Goal: Download file/media

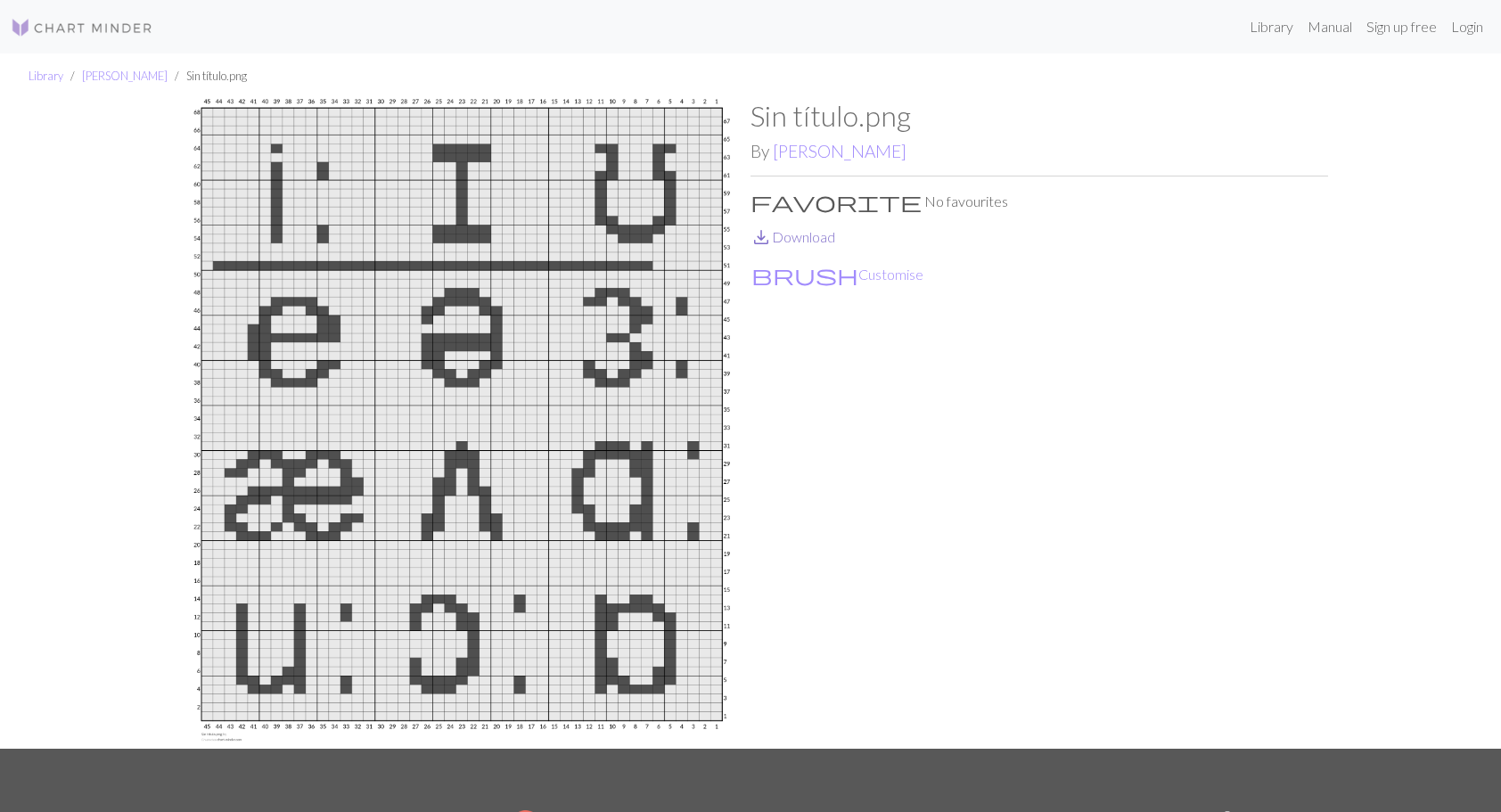
click at [792, 240] on link "save_alt Download" at bounding box center [792, 236] width 85 height 17
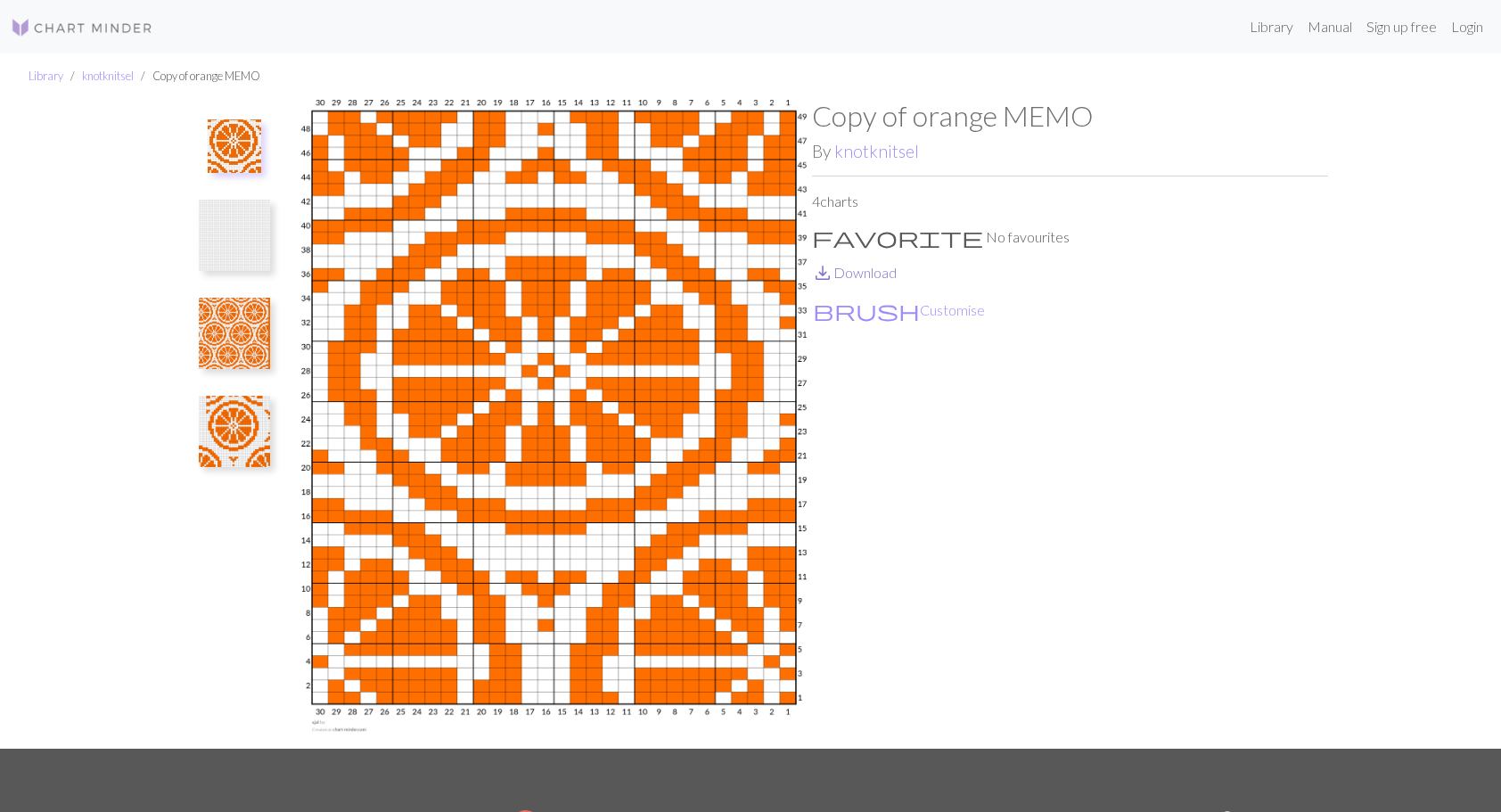
click at [846, 273] on link "save_alt Download" at bounding box center [855, 272] width 85 height 17
click at [228, 331] on img at bounding box center [234, 333] width 71 height 71
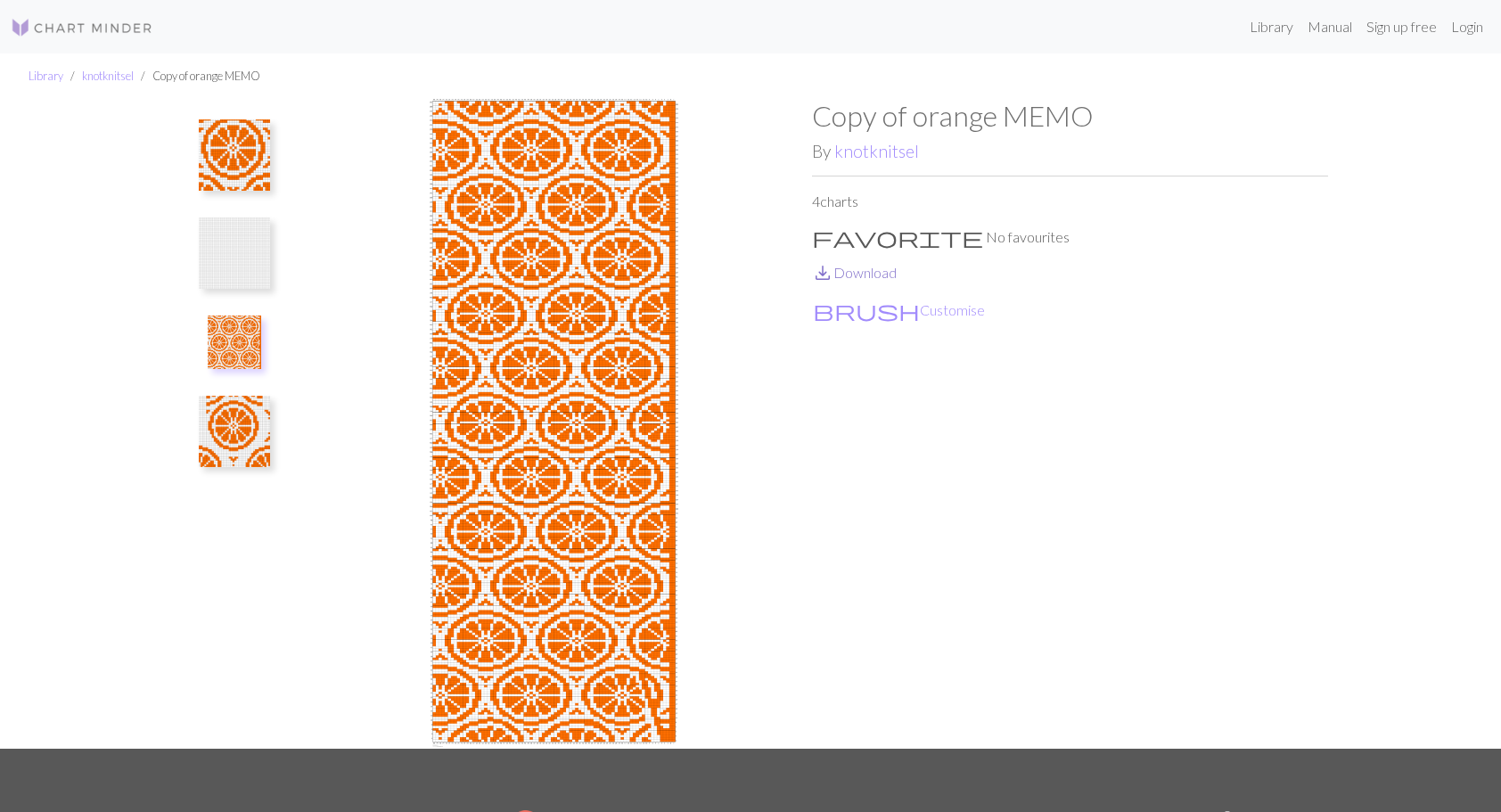
click at [873, 268] on link "save_alt Download" at bounding box center [855, 272] width 85 height 17
click at [252, 417] on img at bounding box center [234, 431] width 71 height 71
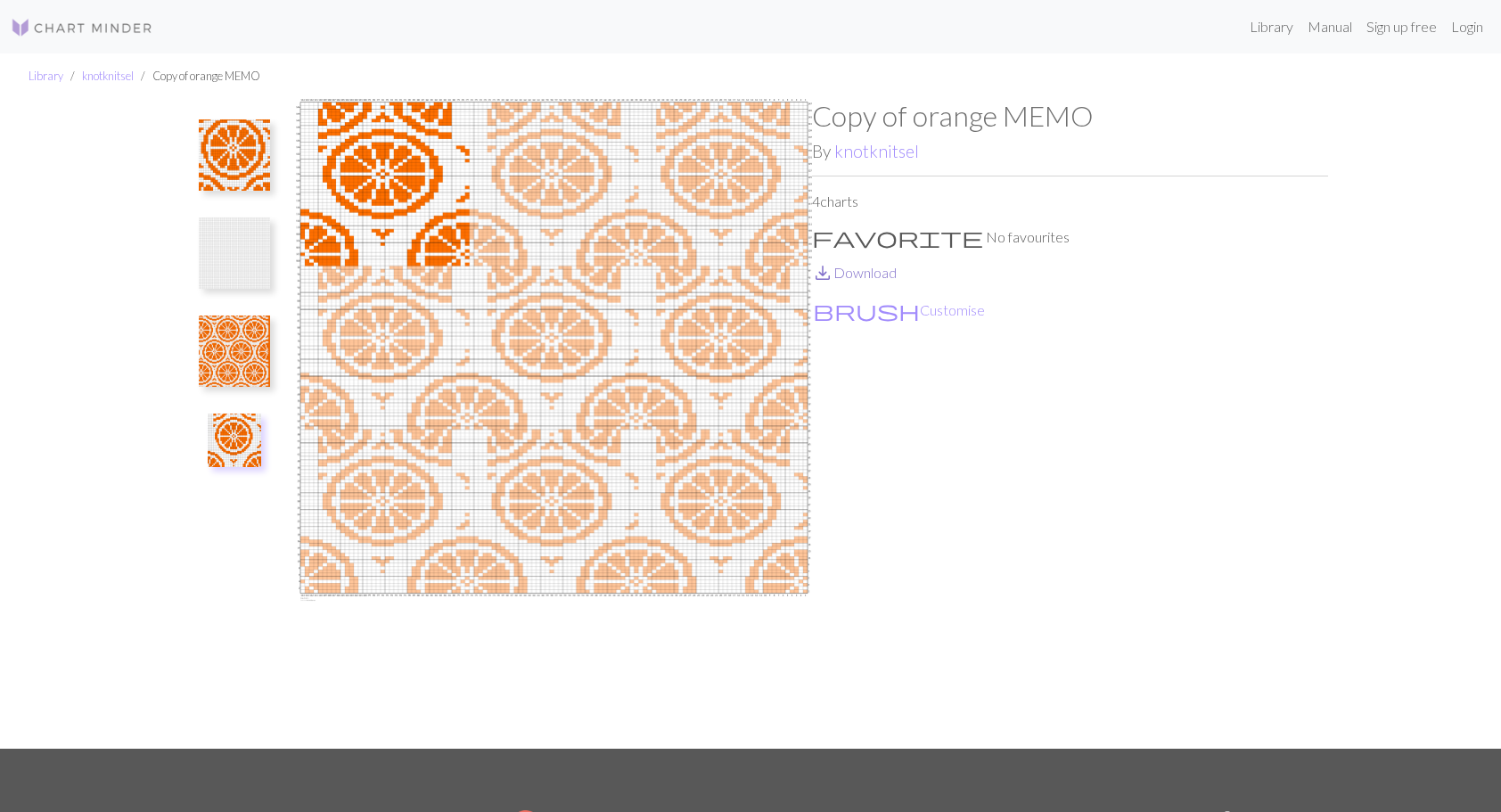
click at [868, 274] on link "save_alt Download" at bounding box center [855, 272] width 85 height 17
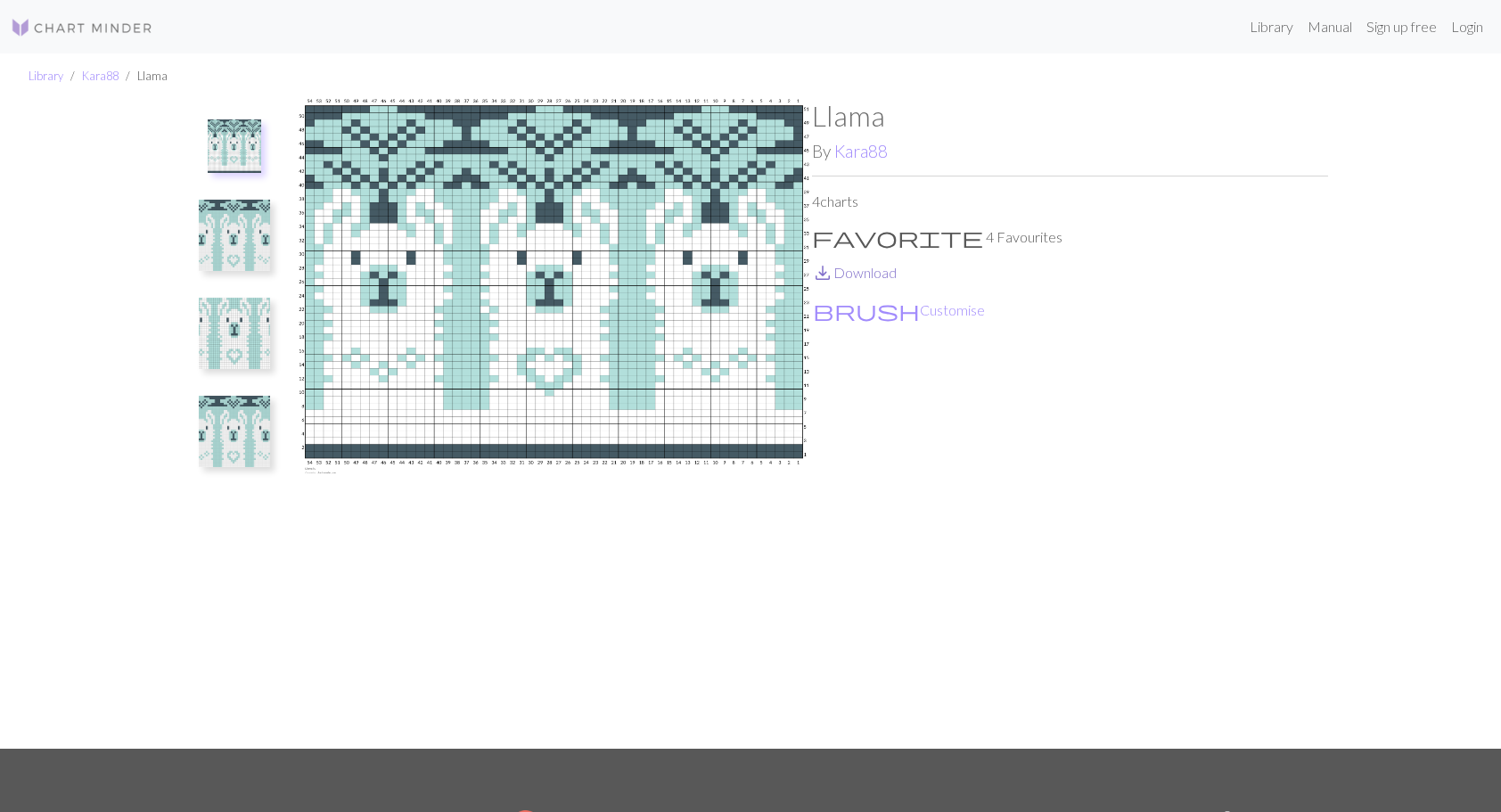
click at [882, 271] on link "save_alt Download" at bounding box center [855, 272] width 85 height 17
click at [230, 237] on img at bounding box center [234, 235] width 71 height 71
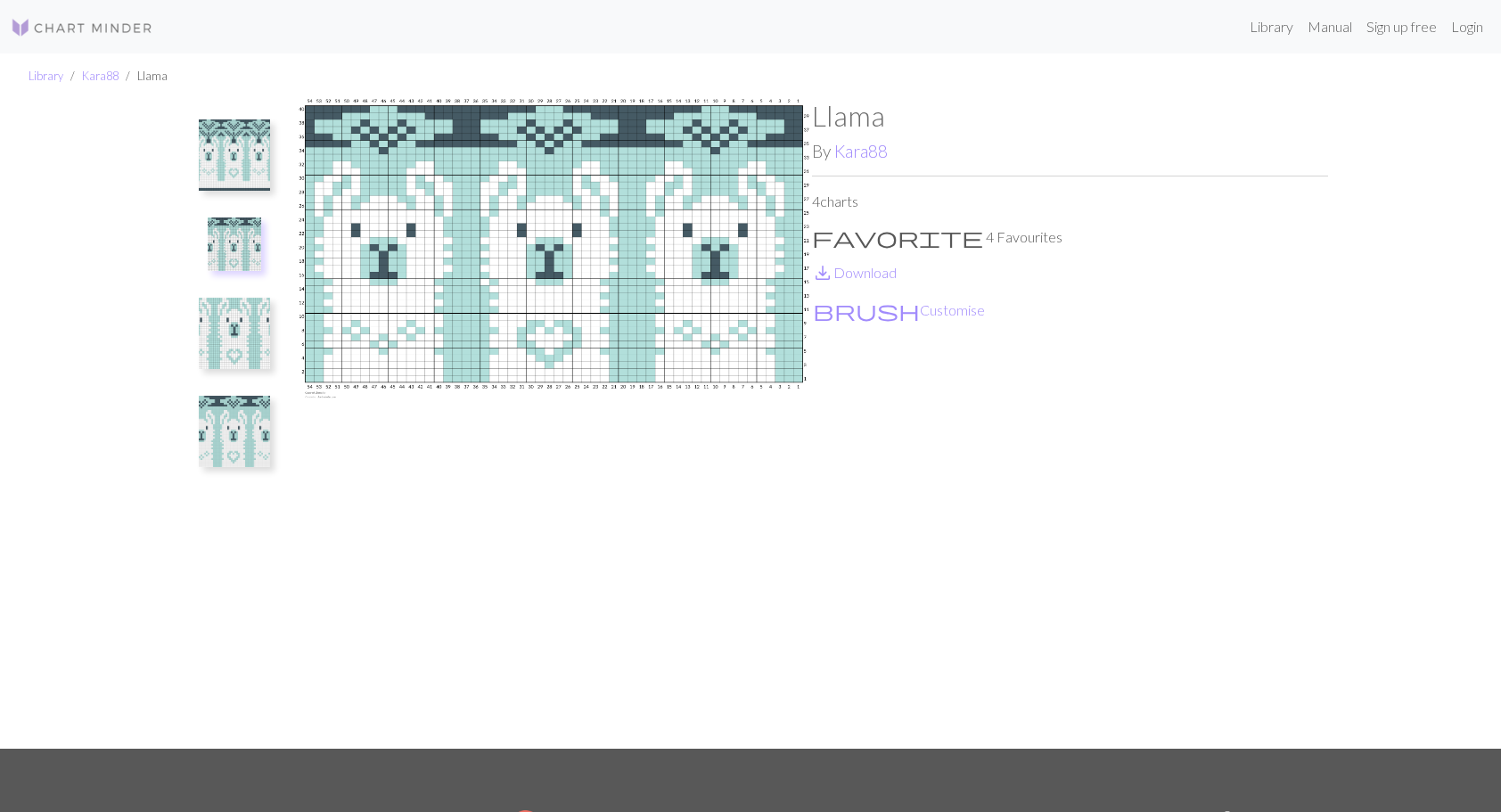
click at [235, 142] on img at bounding box center [234, 155] width 71 height 71
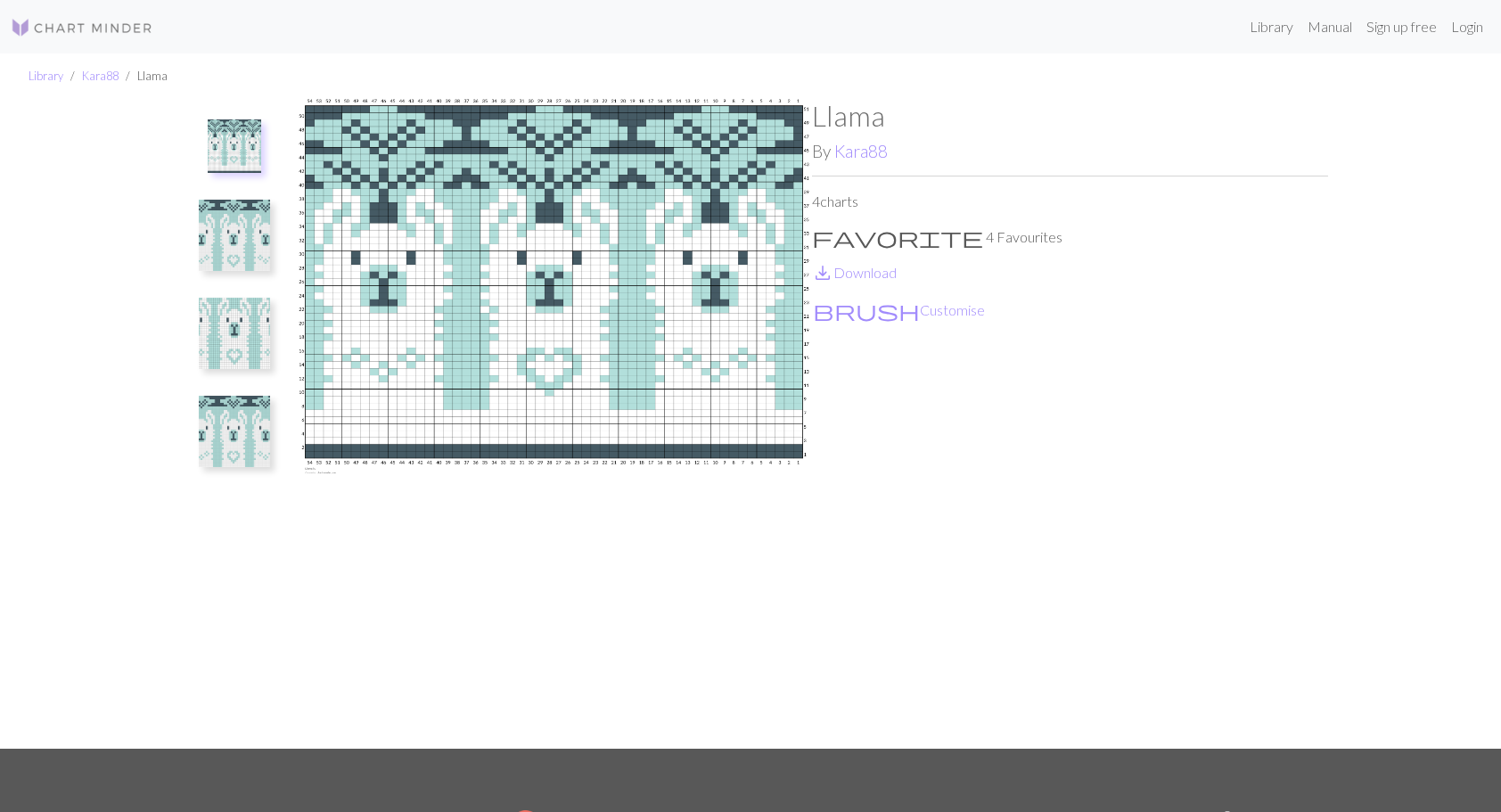
click at [240, 268] on img at bounding box center [234, 235] width 71 height 71
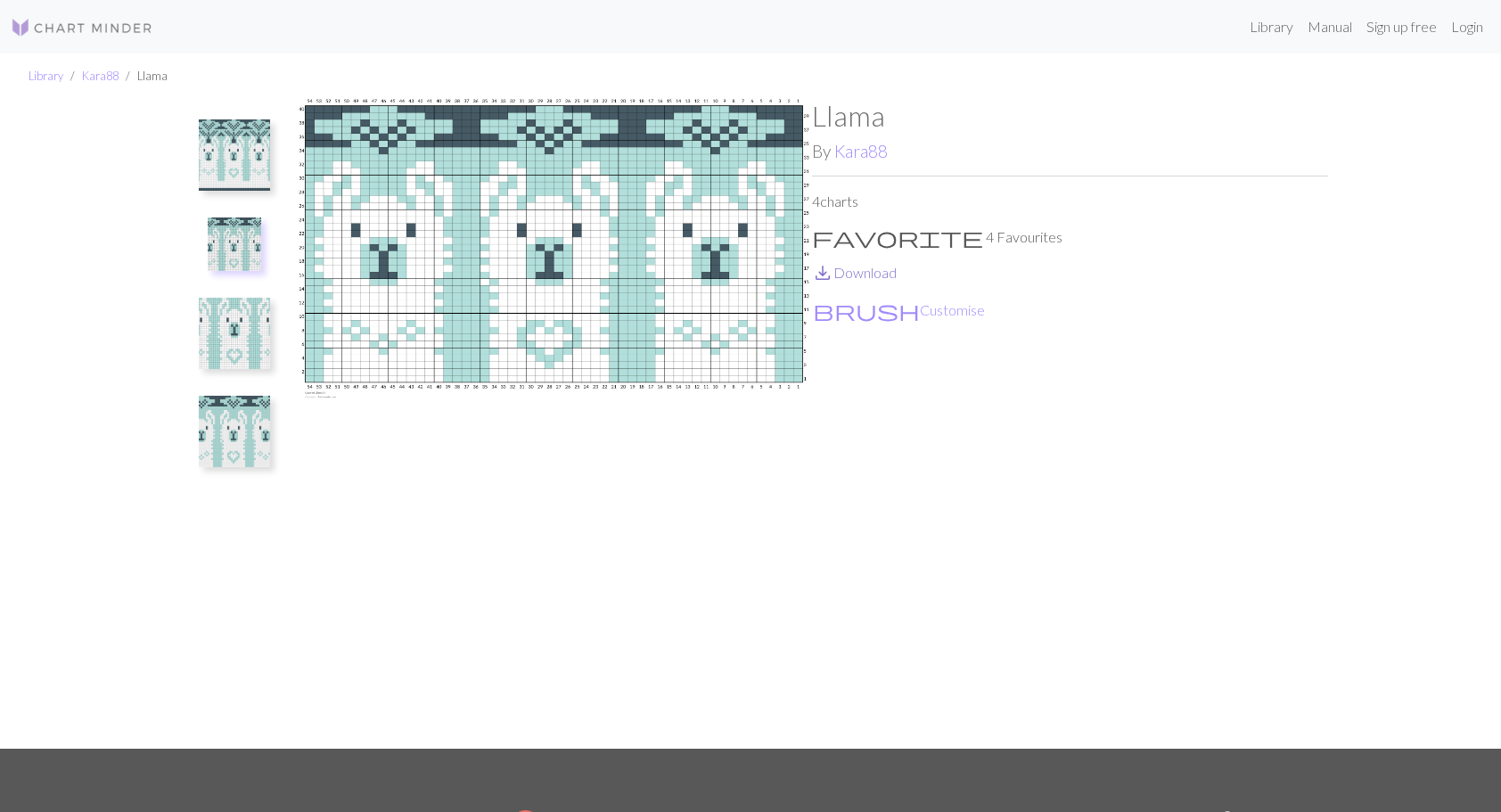
click at [858, 270] on link "save_alt Download" at bounding box center [855, 272] width 85 height 17
click at [233, 354] on img at bounding box center [234, 333] width 71 height 71
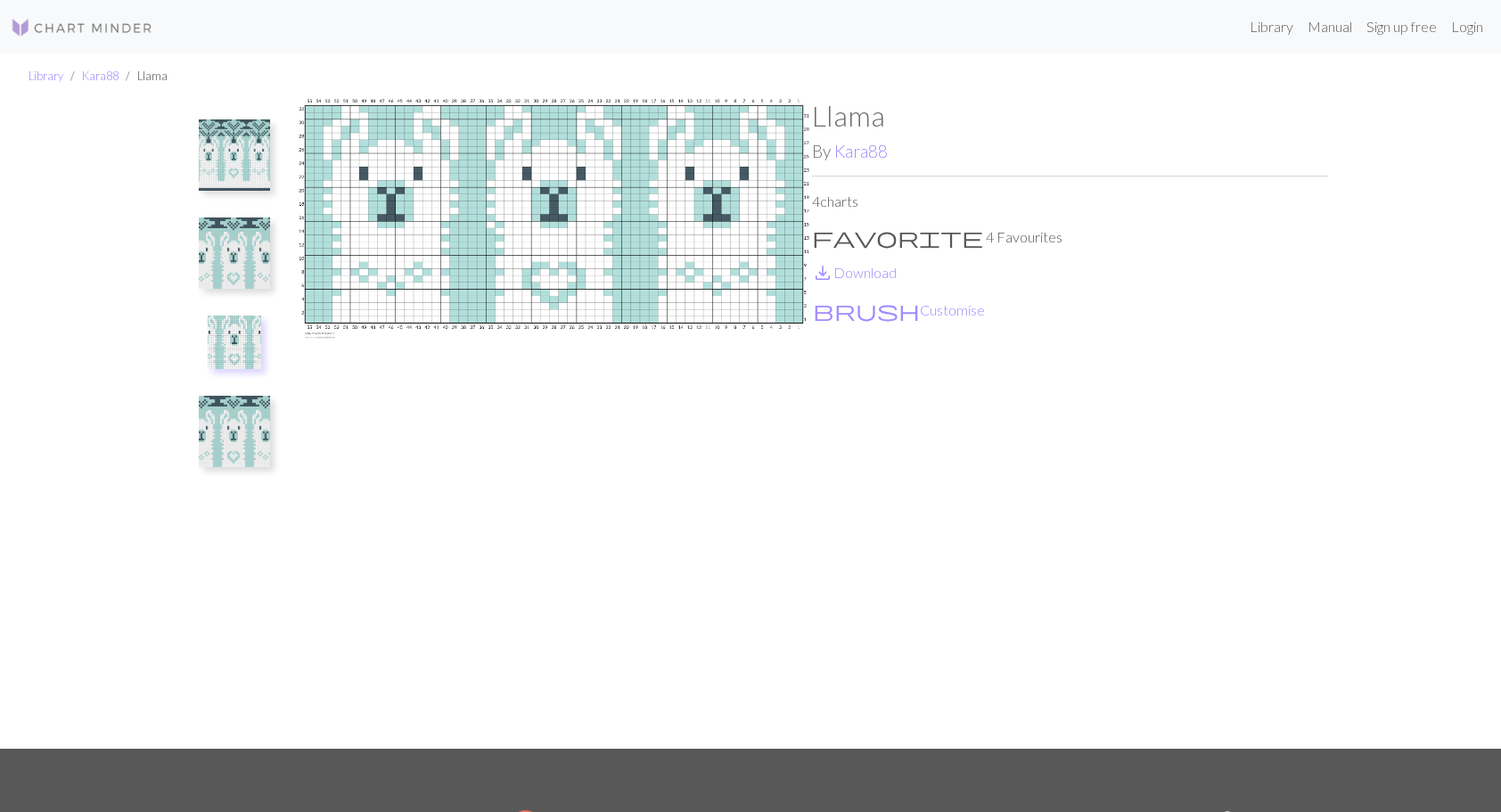
click at [240, 258] on img at bounding box center [234, 253] width 71 height 71
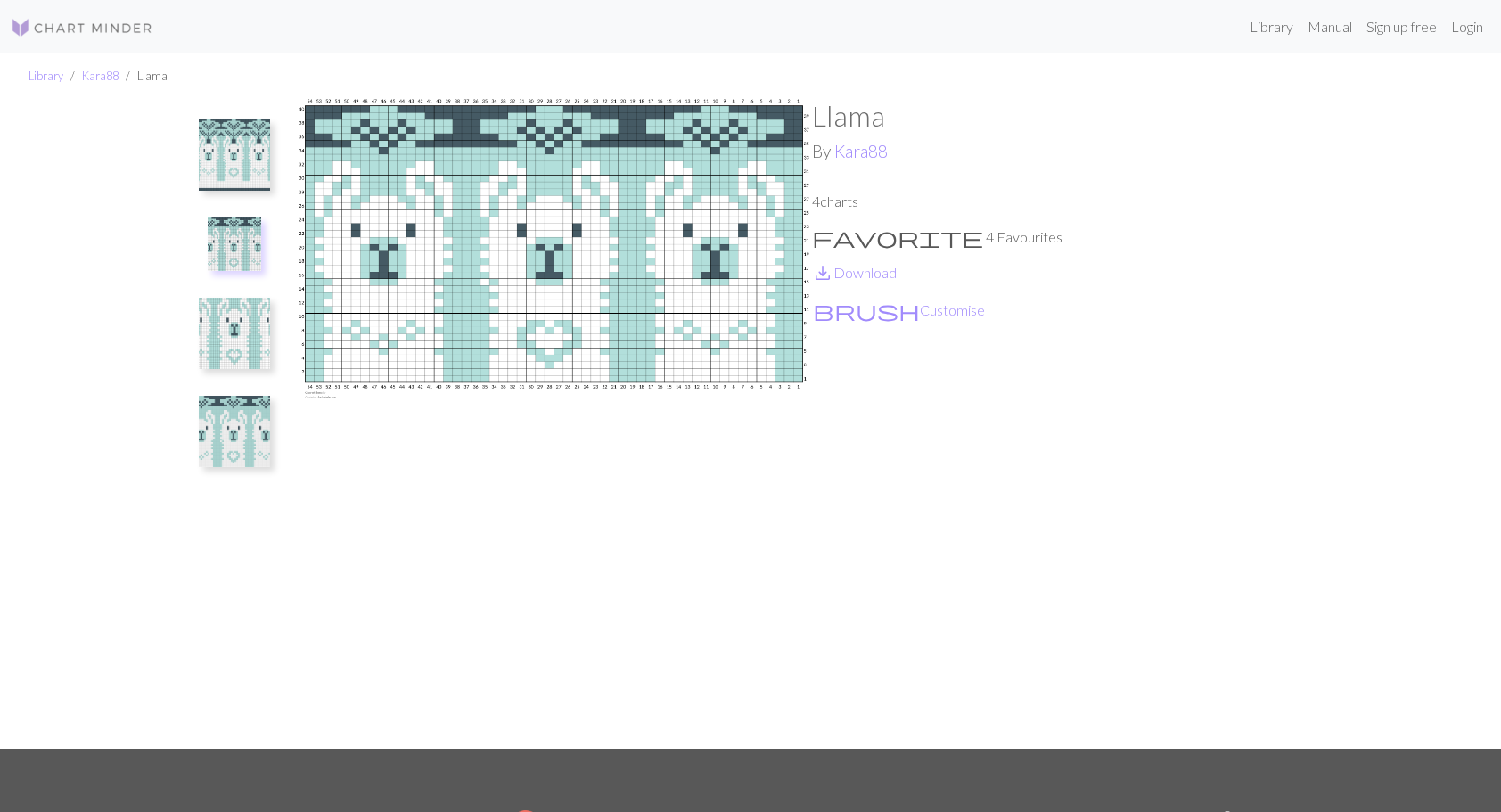
click at [219, 346] on img at bounding box center [234, 333] width 71 height 71
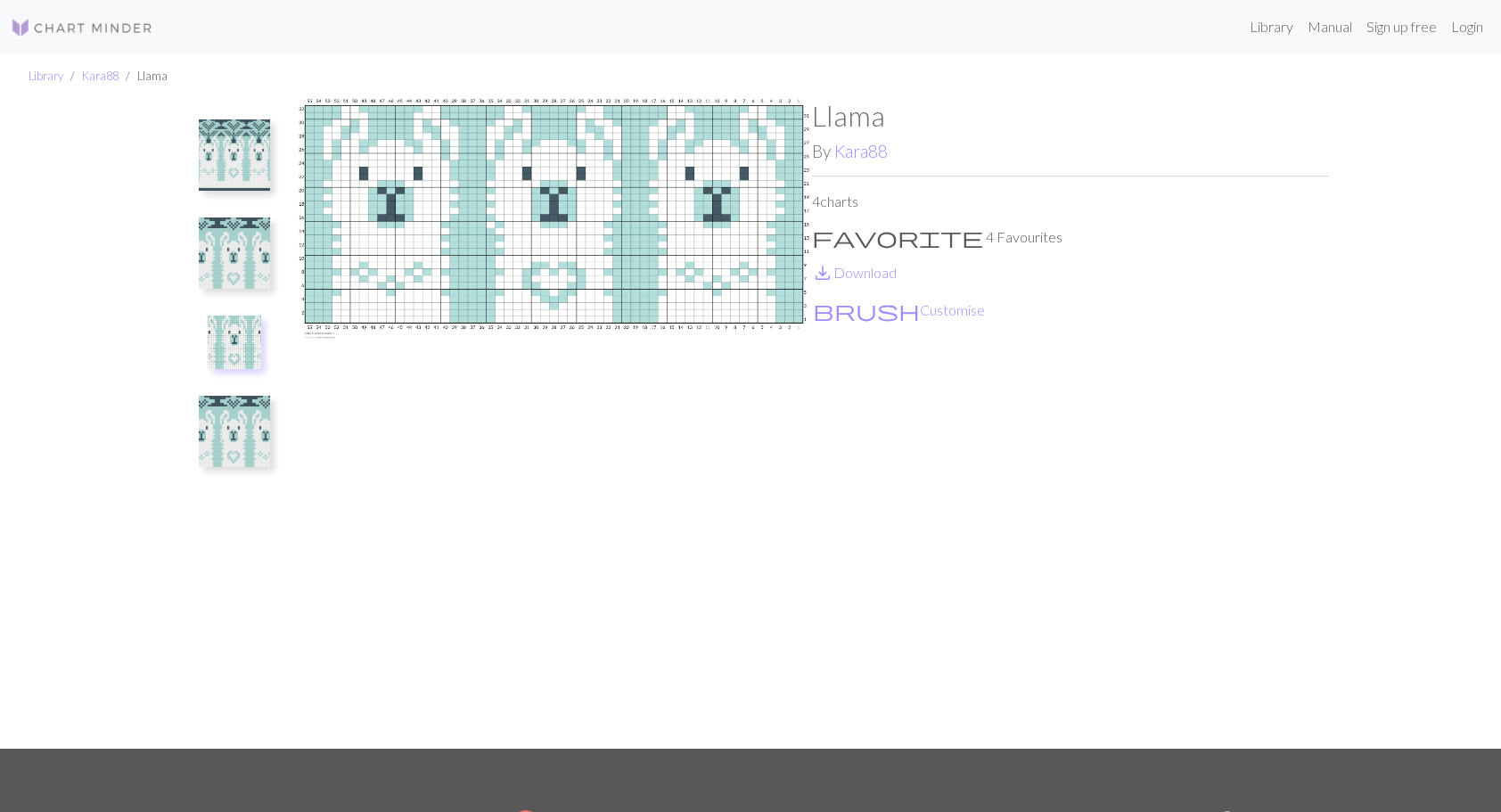
click at [231, 432] on img at bounding box center [234, 431] width 71 height 71
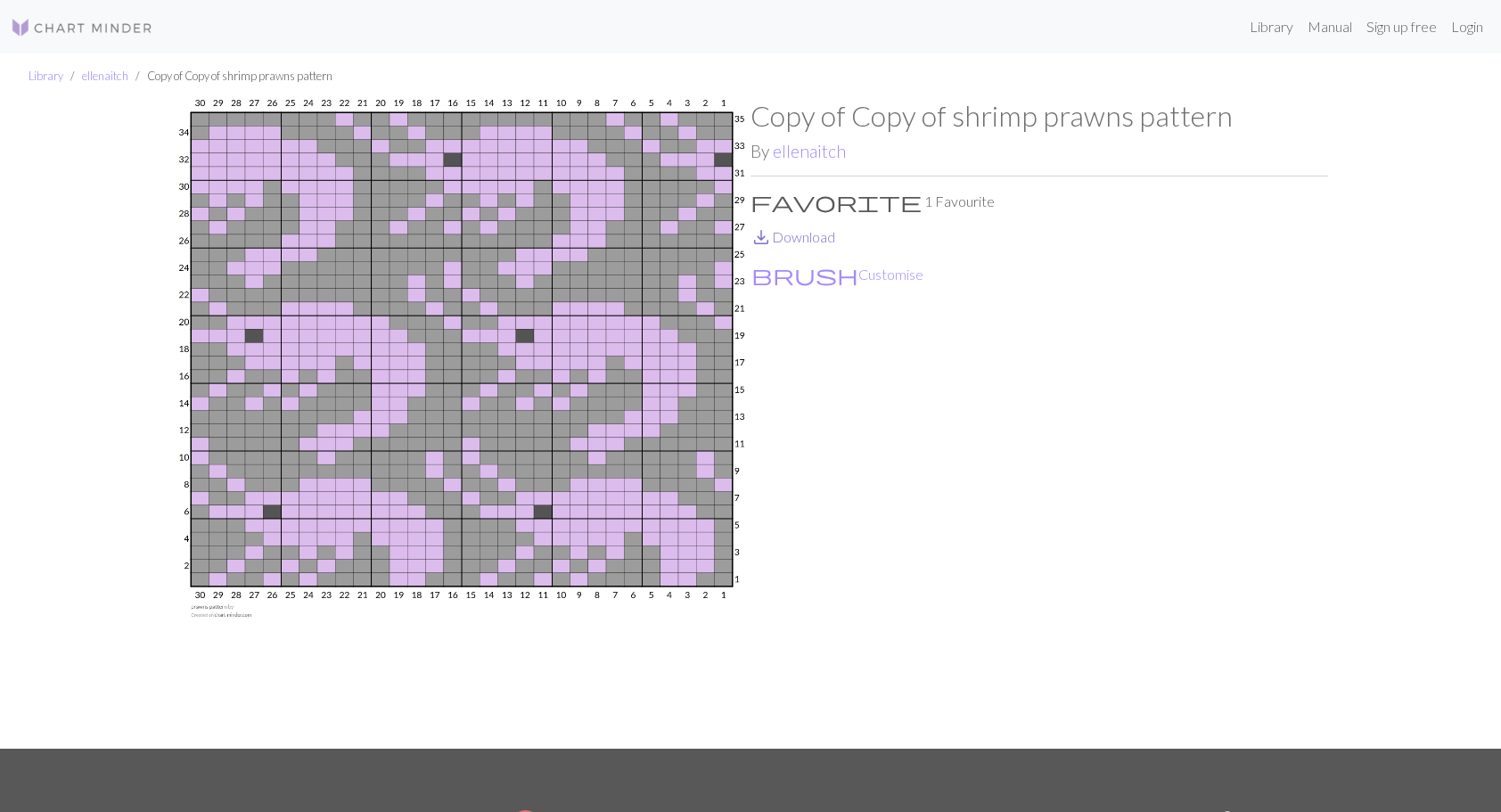
click at [818, 236] on link "save_alt Download" at bounding box center [792, 236] width 85 height 17
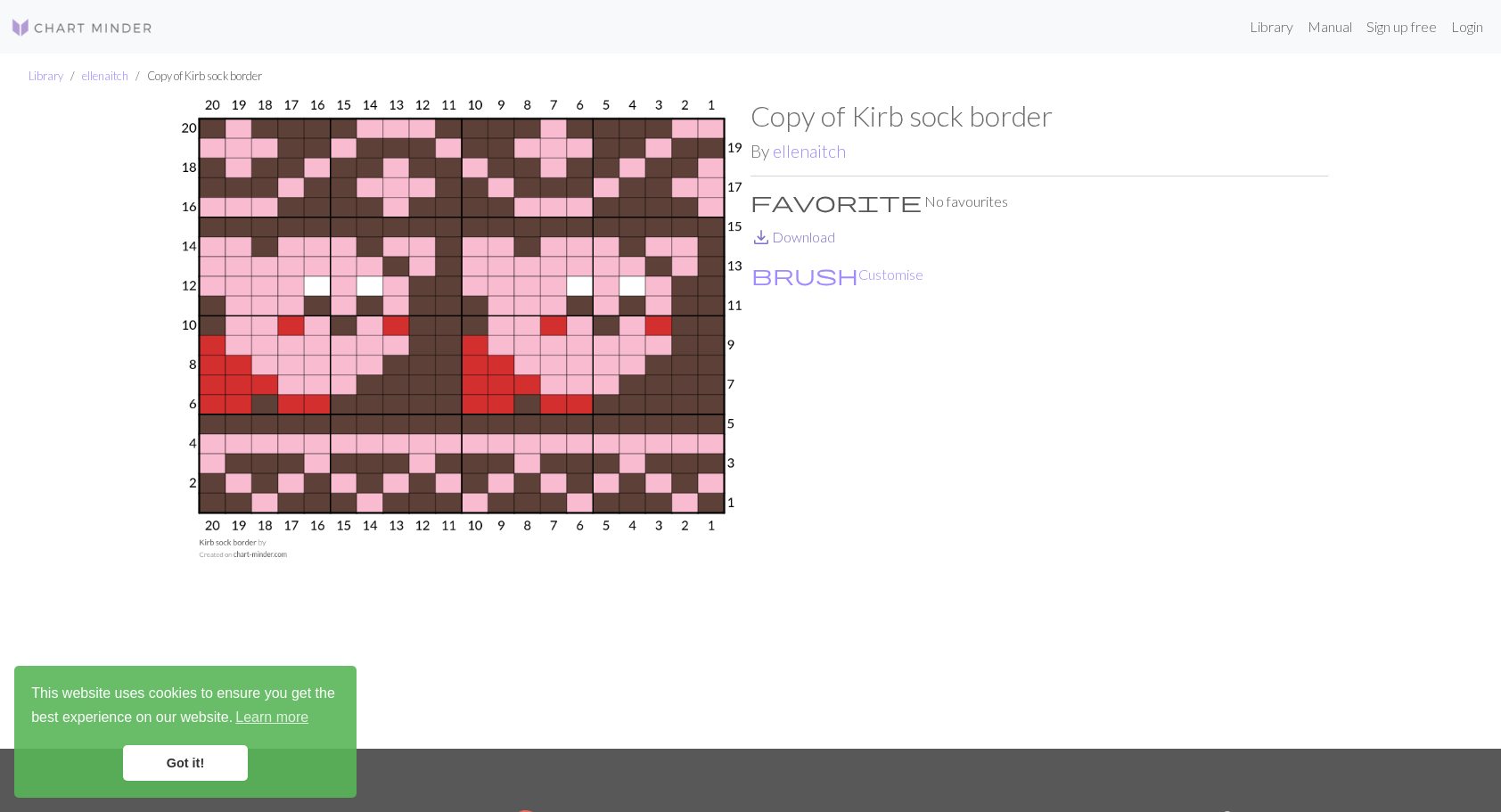
click at [808, 235] on link "save_alt Download" at bounding box center [792, 236] width 85 height 17
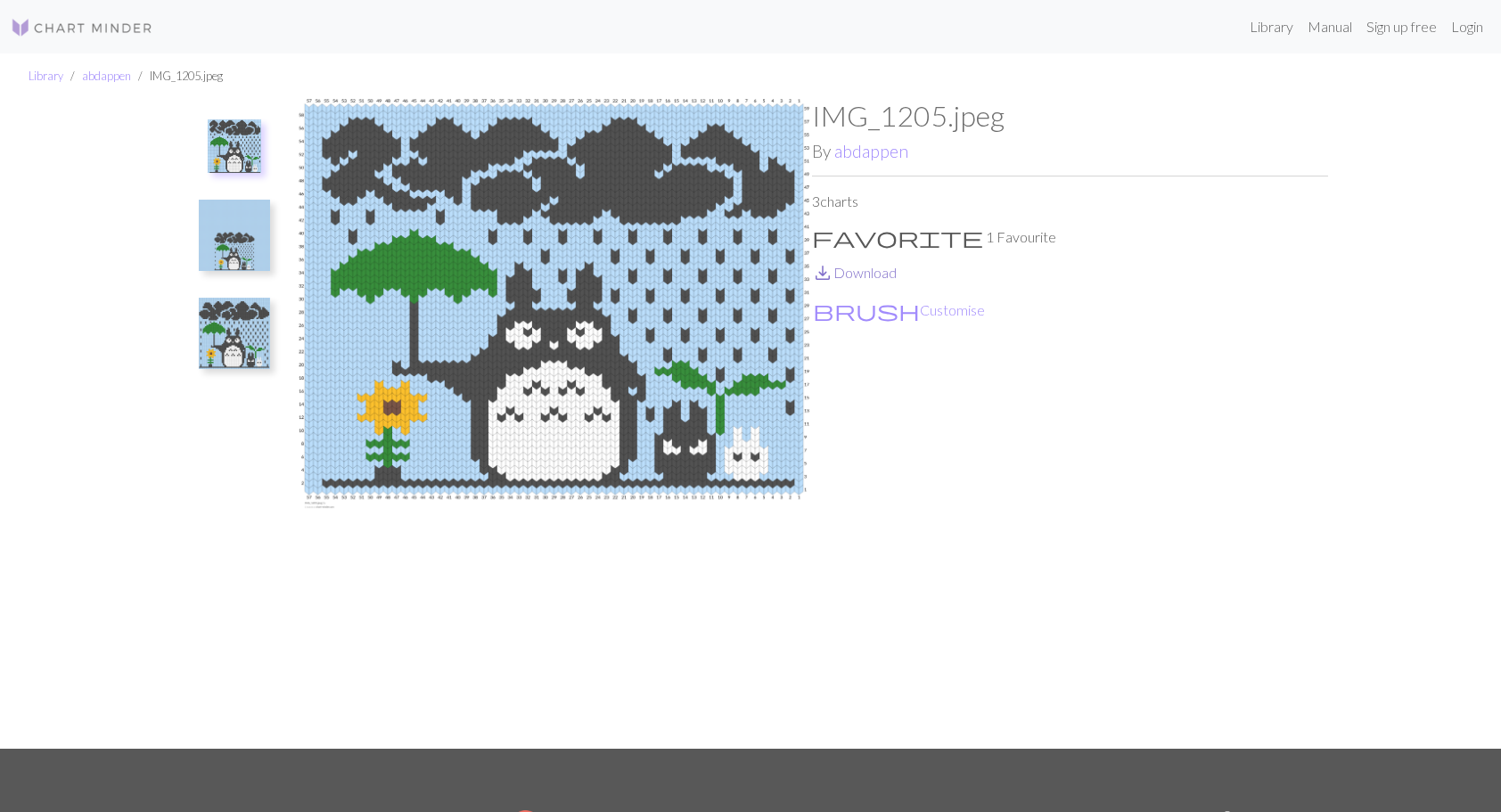
click at [865, 272] on link "save_alt Download" at bounding box center [855, 272] width 85 height 17
click at [221, 252] on img at bounding box center [234, 235] width 71 height 71
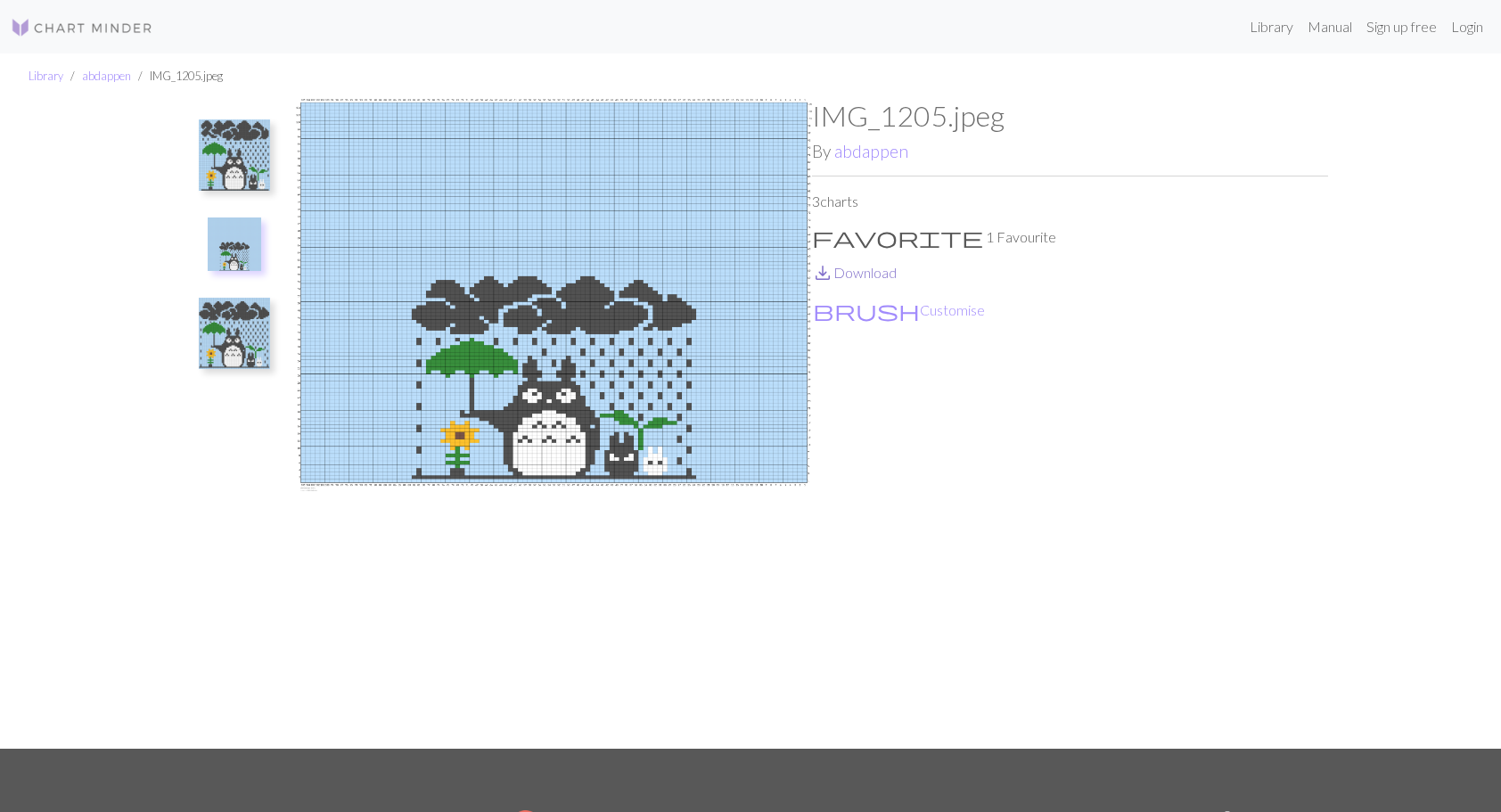
click at [876, 277] on link "save_alt Download" at bounding box center [855, 272] width 85 height 17
click at [239, 355] on img at bounding box center [234, 333] width 71 height 71
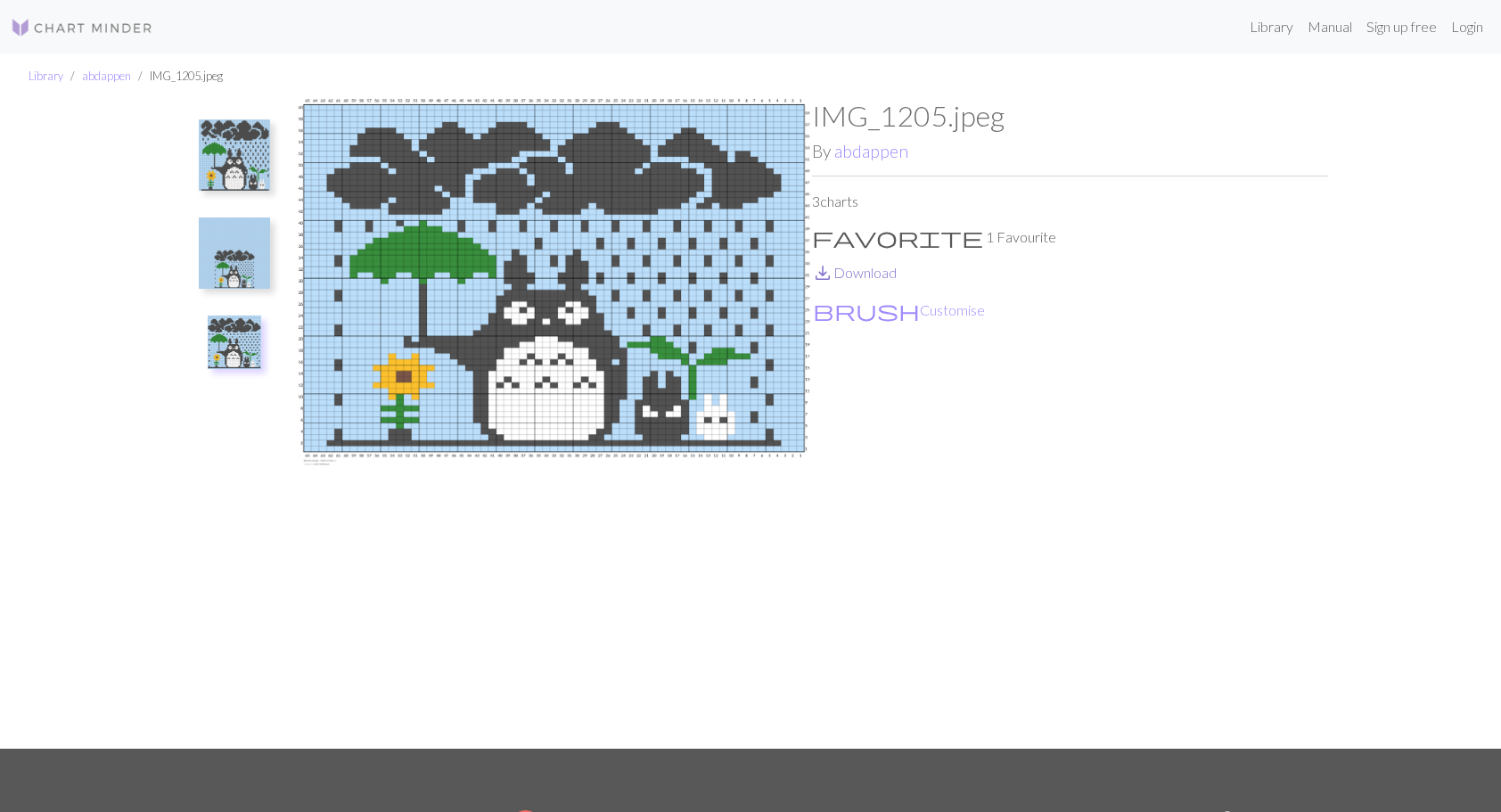
click at [873, 274] on link "save_alt Download" at bounding box center [855, 272] width 85 height 17
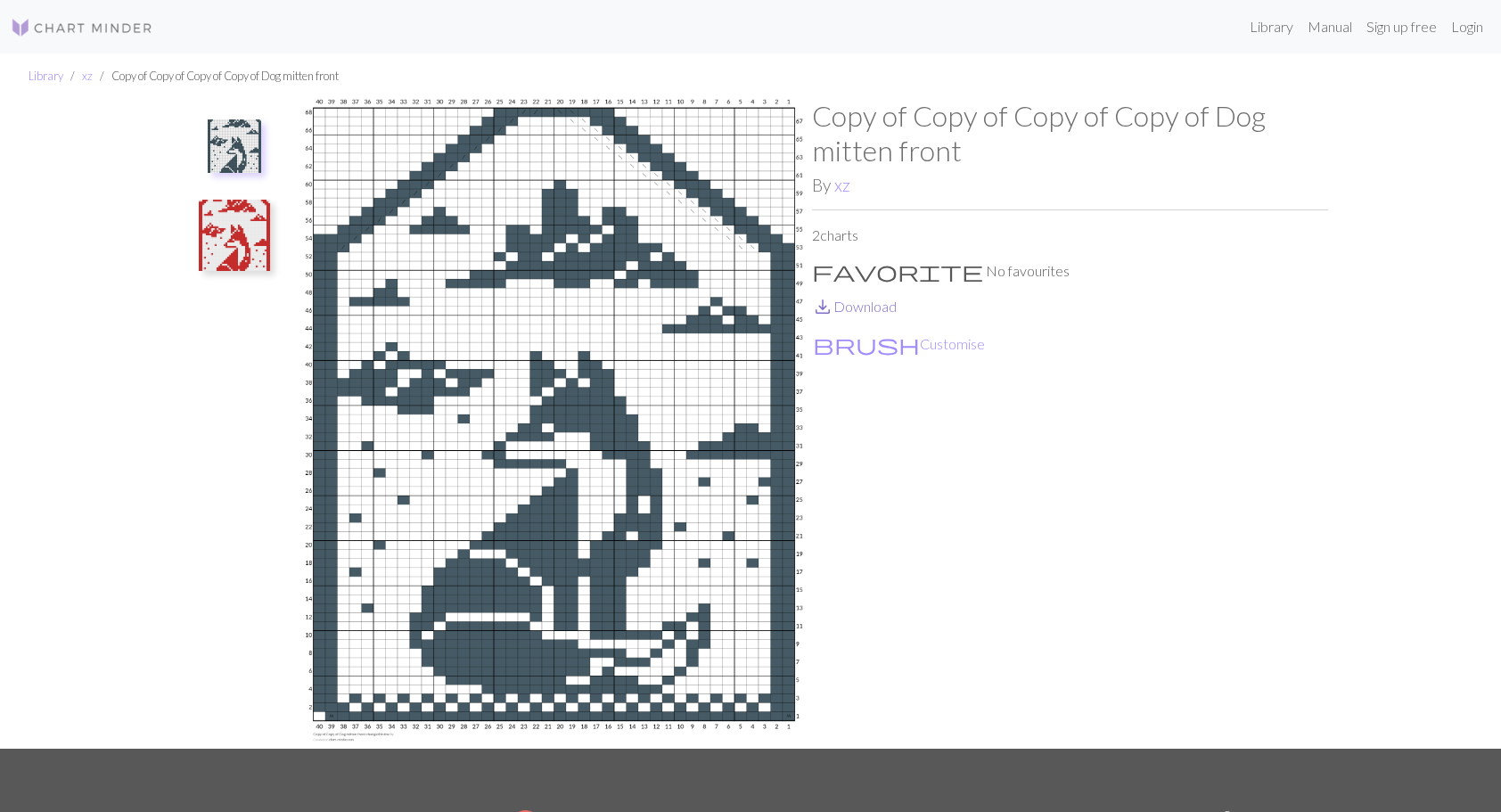
click at [849, 304] on link "save_alt Download" at bounding box center [855, 305] width 85 height 17
click at [248, 243] on img at bounding box center [234, 235] width 71 height 71
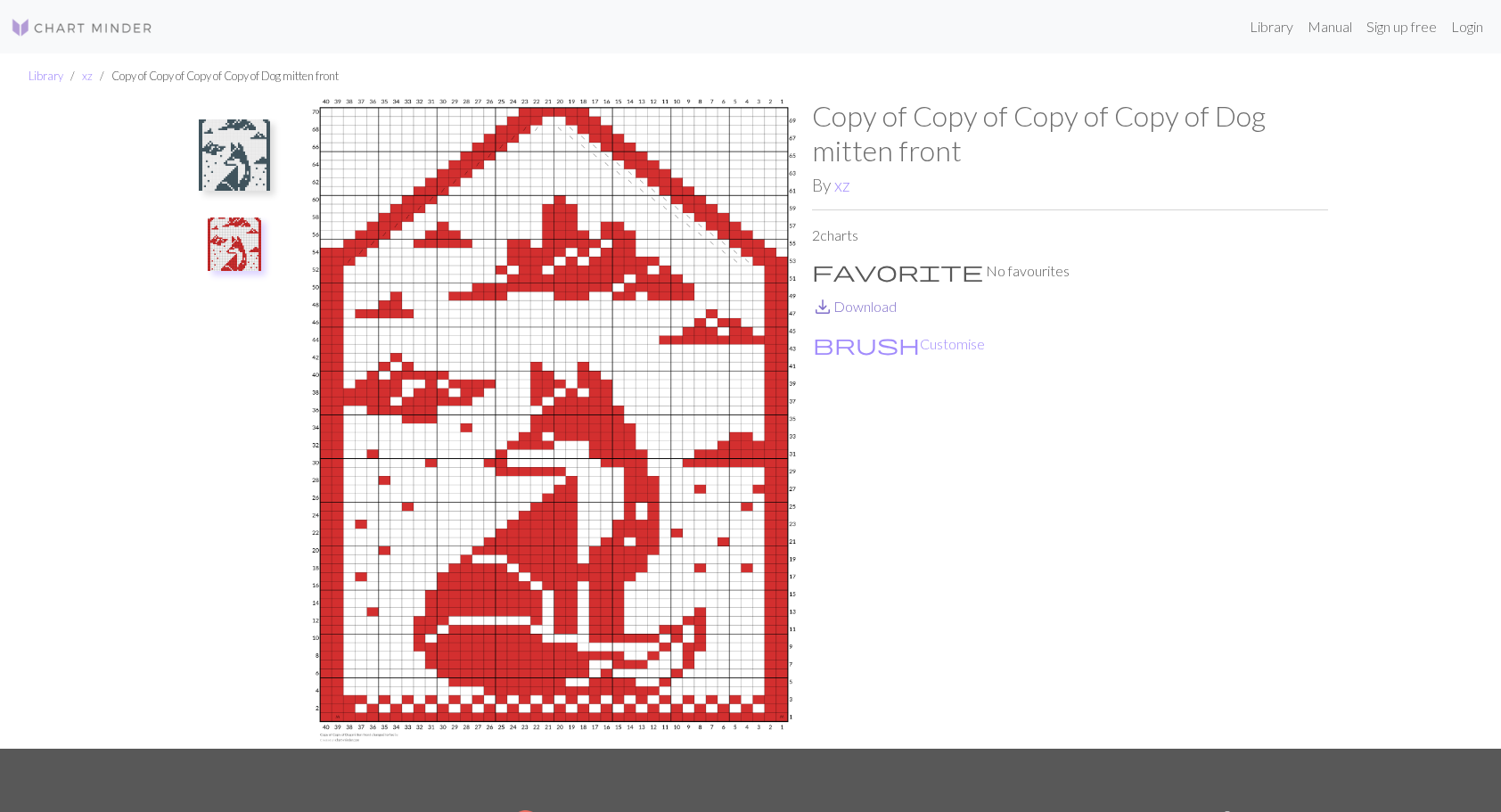
click at [874, 305] on link "save_alt Download" at bounding box center [855, 305] width 85 height 17
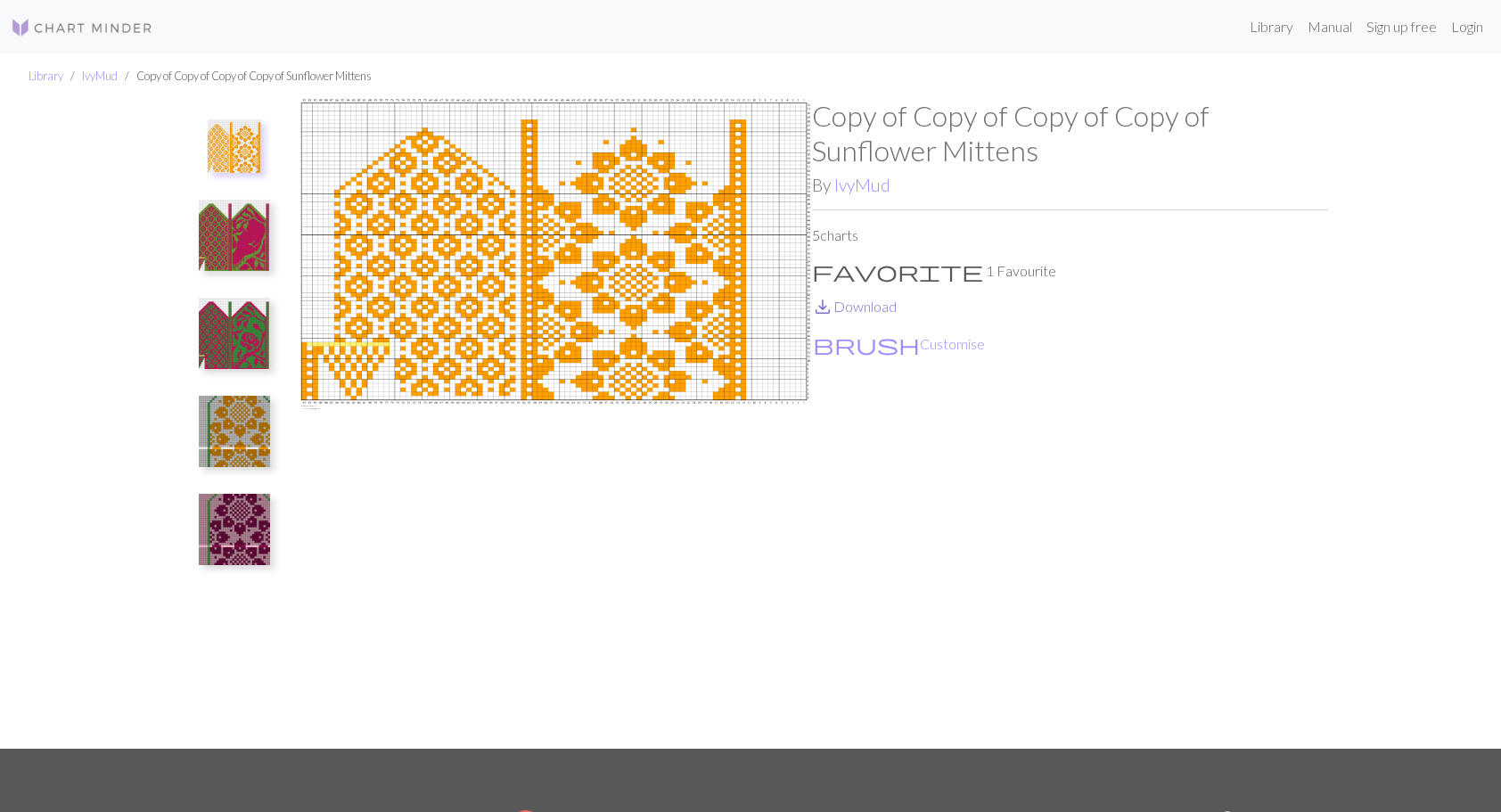
click at [874, 312] on link "save_alt Download" at bounding box center [855, 305] width 85 height 17
click at [242, 229] on img at bounding box center [234, 235] width 71 height 71
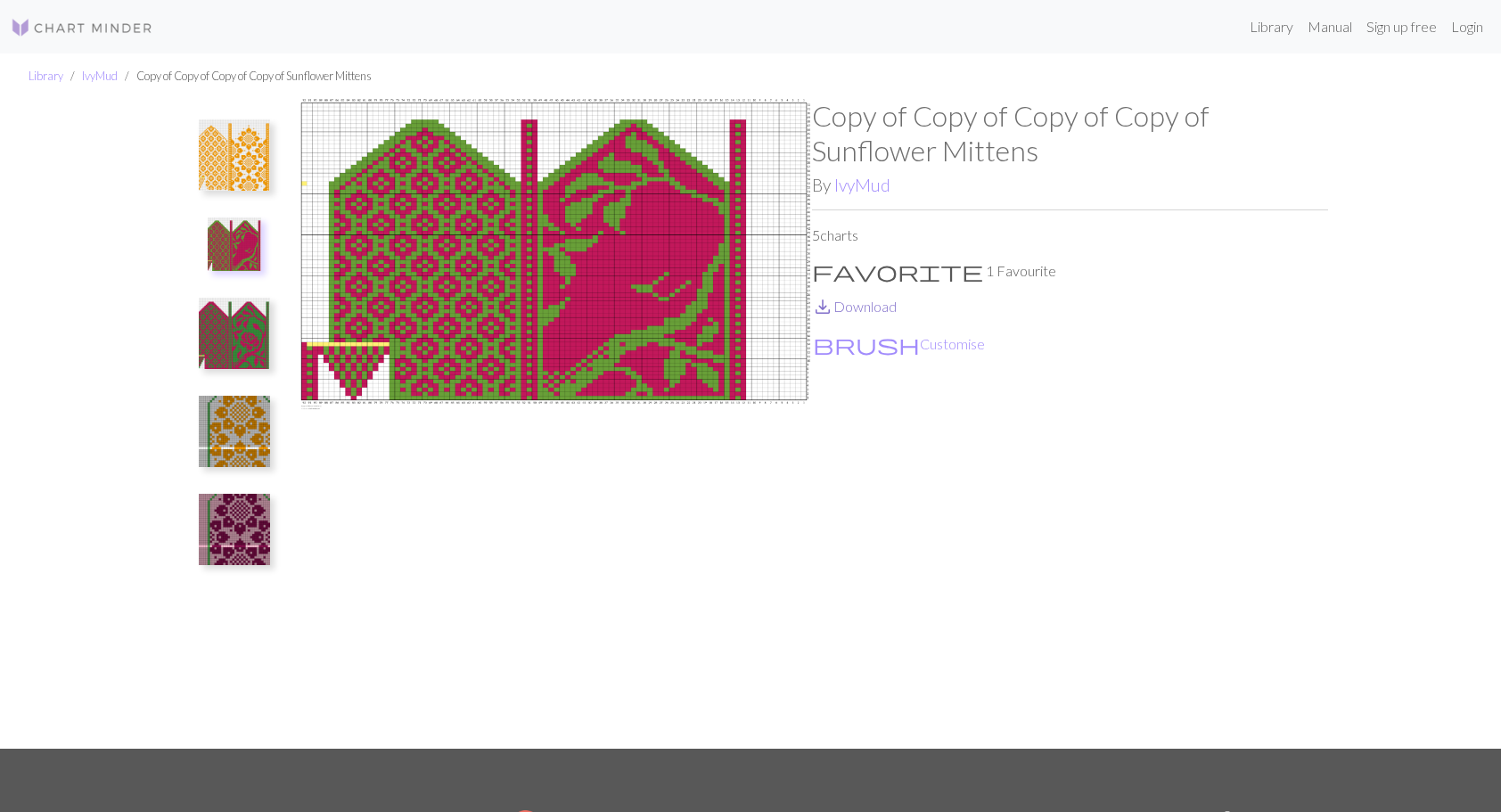
click at [863, 309] on link "save_alt Download" at bounding box center [855, 305] width 85 height 17
click at [231, 346] on img at bounding box center [234, 333] width 71 height 71
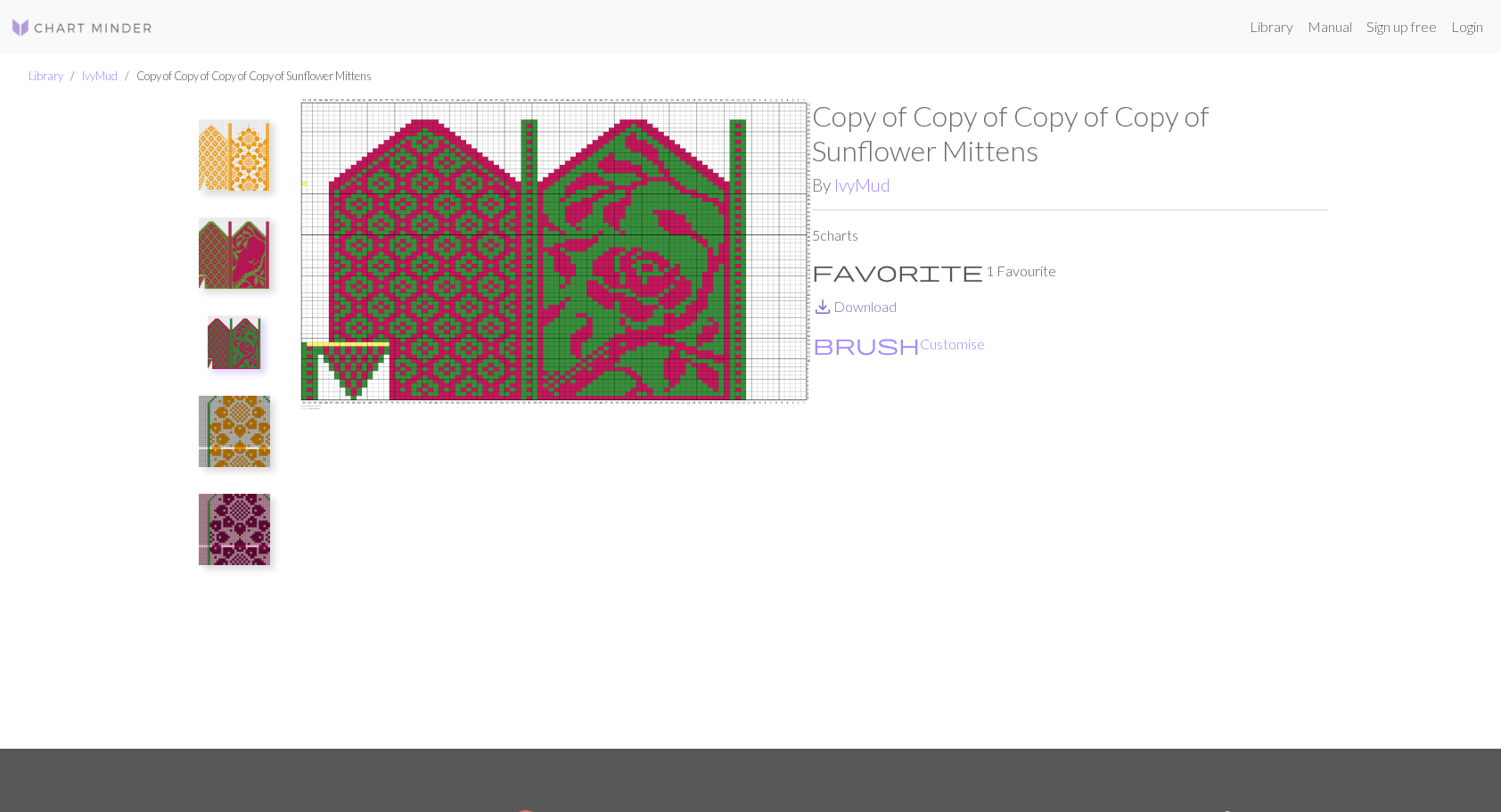
click at [859, 313] on link "save_alt Download" at bounding box center [855, 305] width 85 height 17
click at [242, 419] on img at bounding box center [234, 431] width 71 height 71
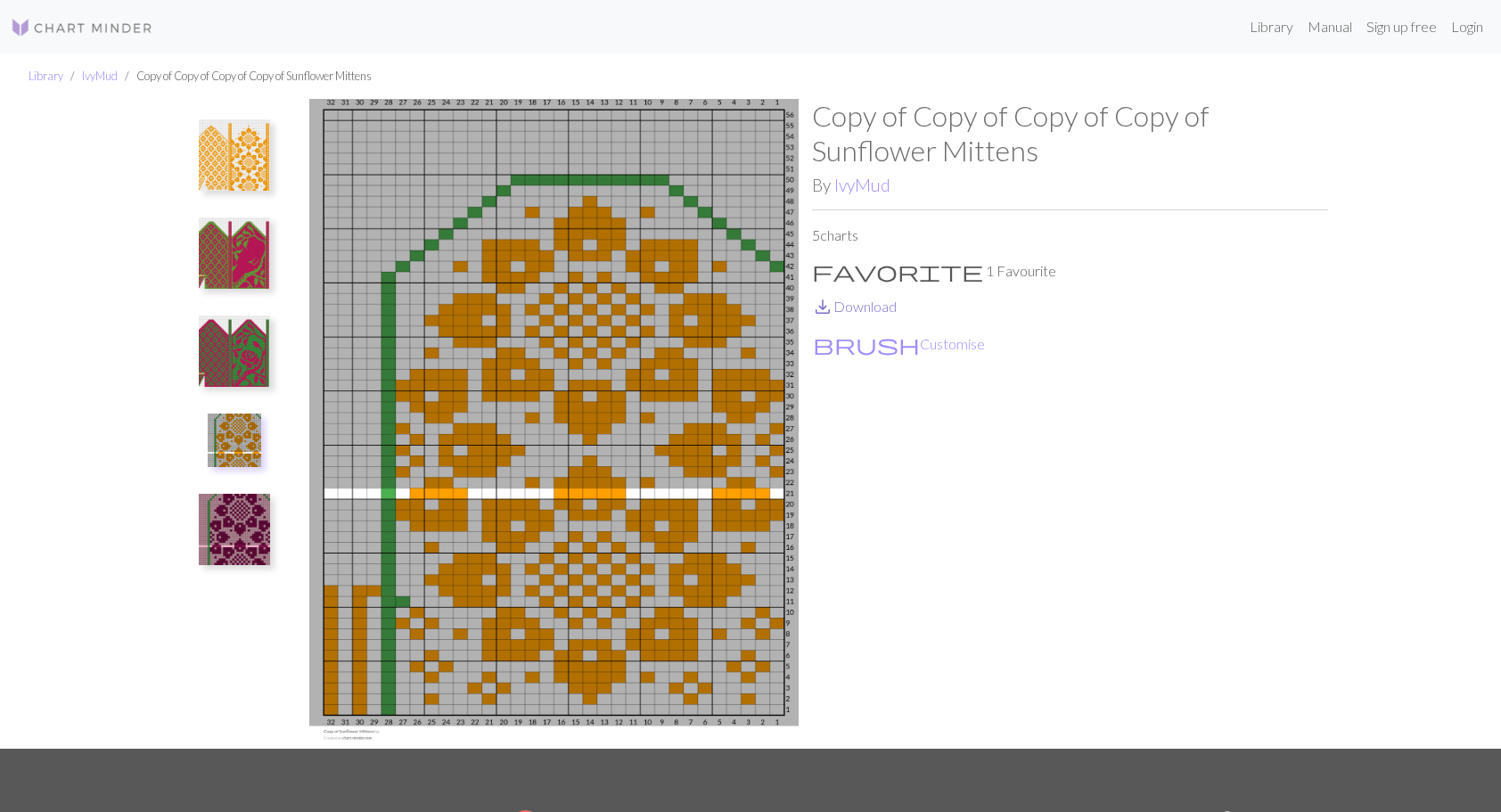
click at [891, 309] on link "save_alt Download" at bounding box center [855, 305] width 85 height 17
click at [239, 522] on img at bounding box center [234, 529] width 71 height 71
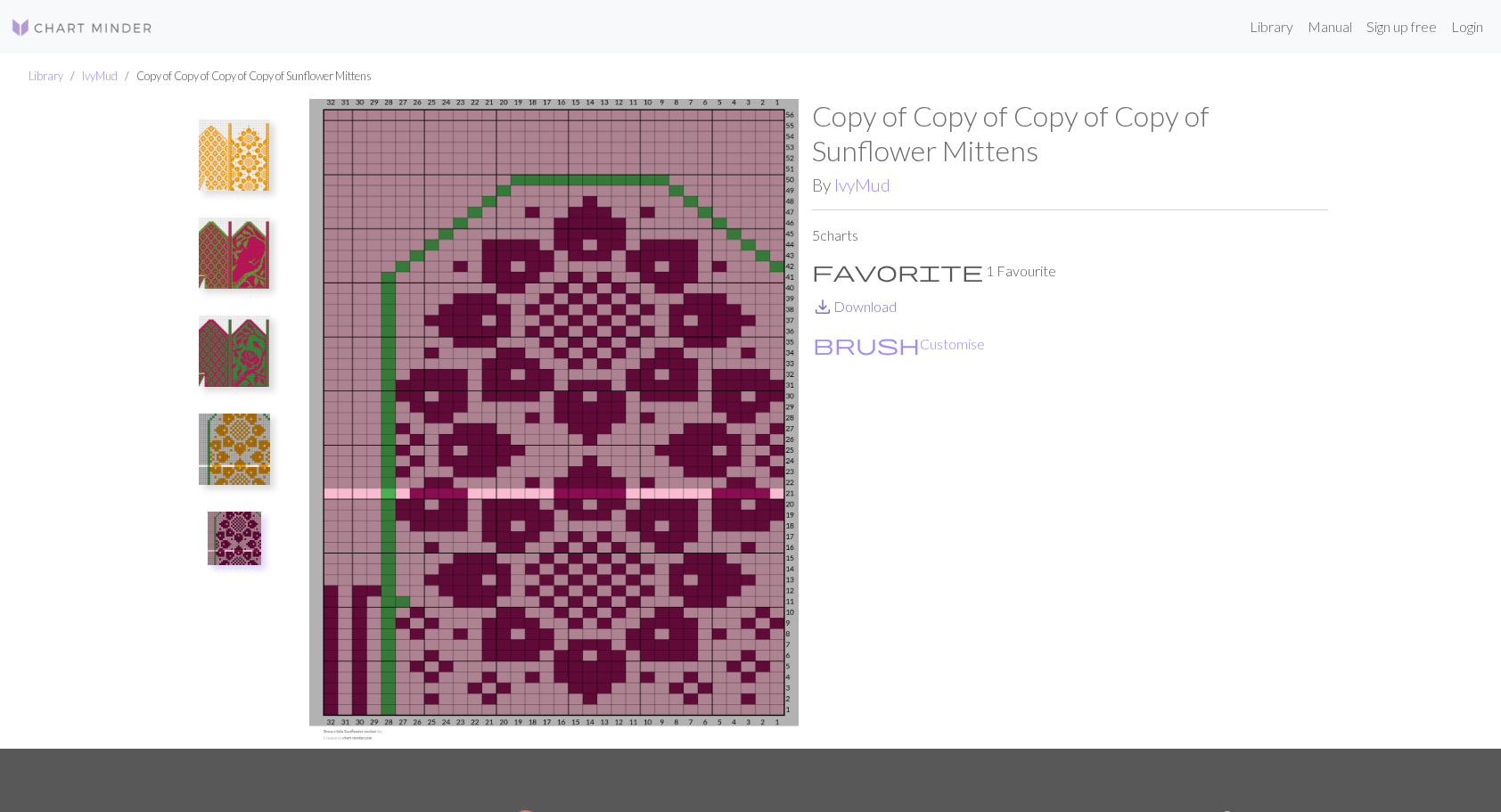
click at [871, 308] on link "save_alt Download" at bounding box center [855, 305] width 85 height 17
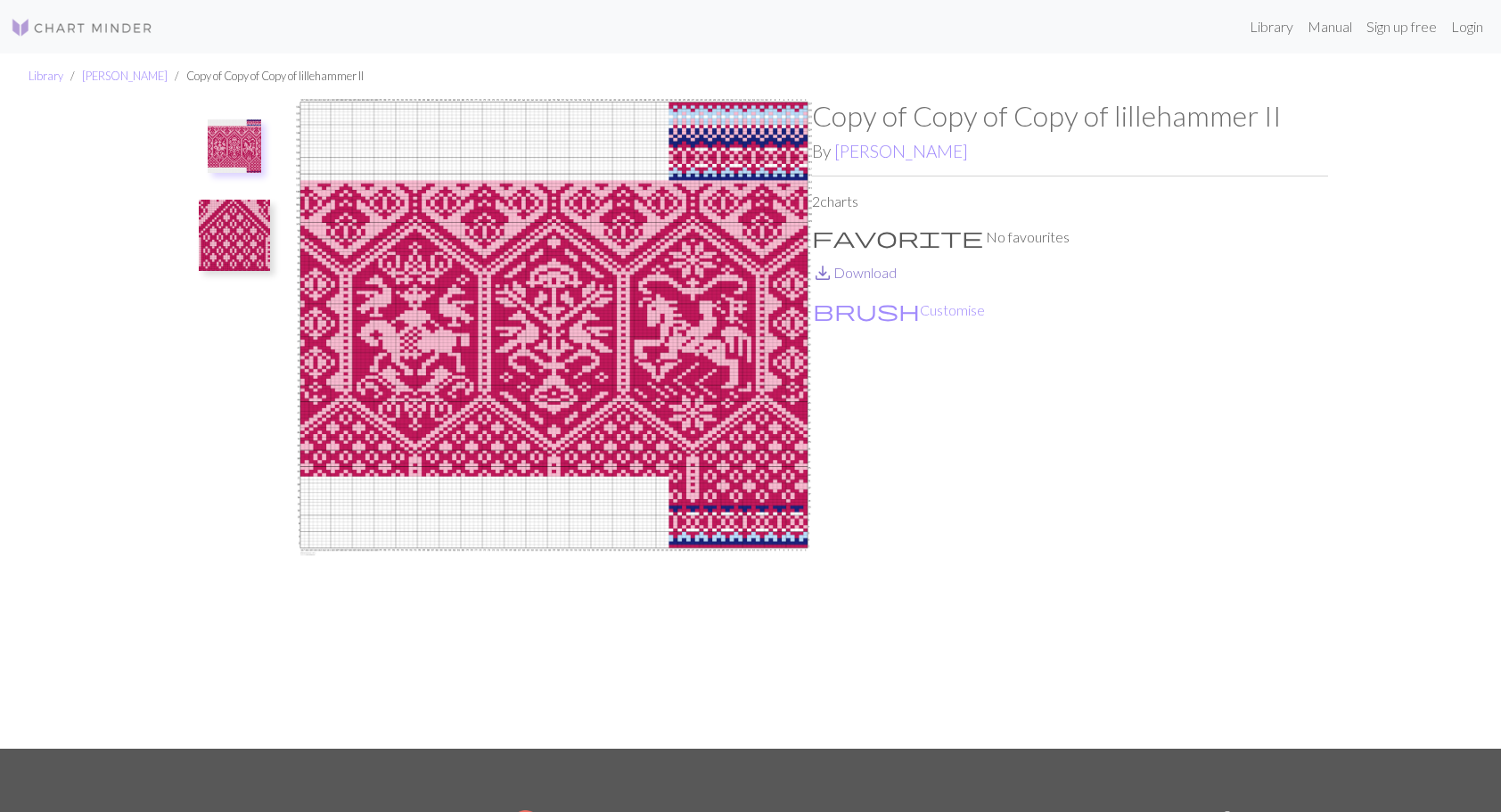
click at [876, 277] on link "save_alt Download" at bounding box center [855, 272] width 85 height 17
click at [186, 224] on ul at bounding box center [234, 416] width 123 height 635
click at [223, 226] on img at bounding box center [234, 235] width 71 height 71
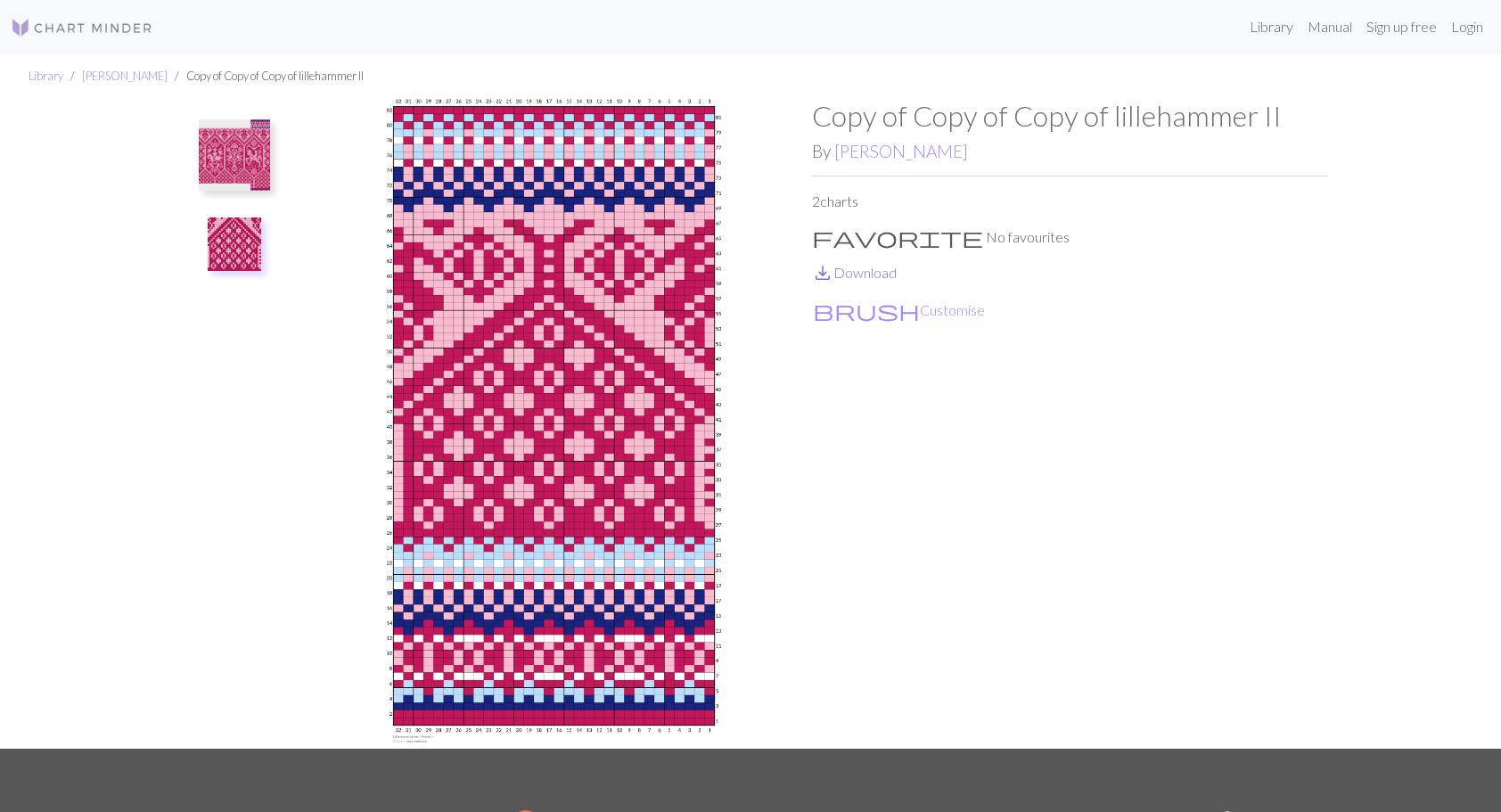
click at [885, 277] on link "save_alt Download" at bounding box center [855, 272] width 85 height 17
click at [229, 150] on img at bounding box center [234, 155] width 71 height 71
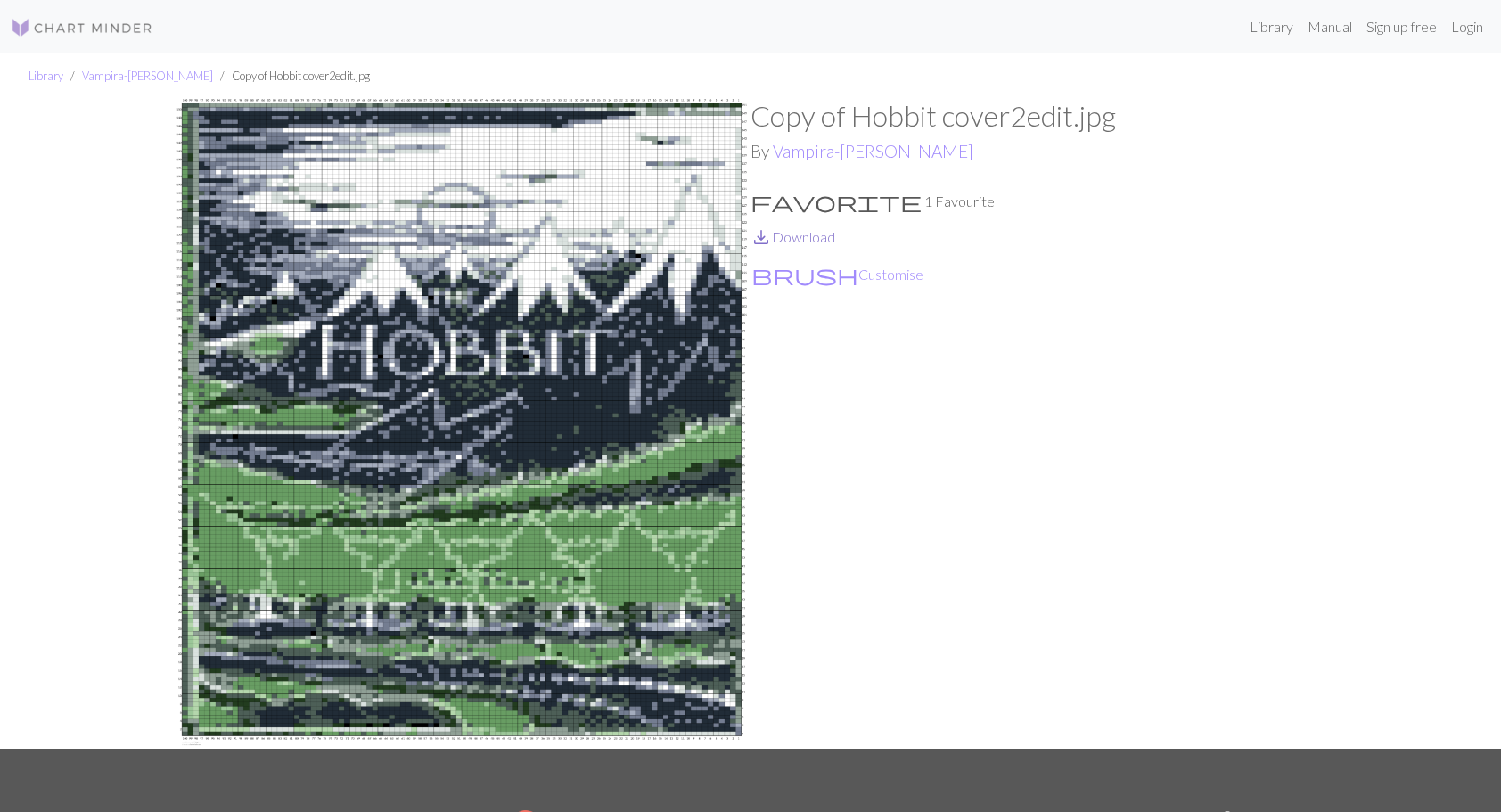
click at [794, 231] on link "save_alt Download" at bounding box center [792, 236] width 85 height 17
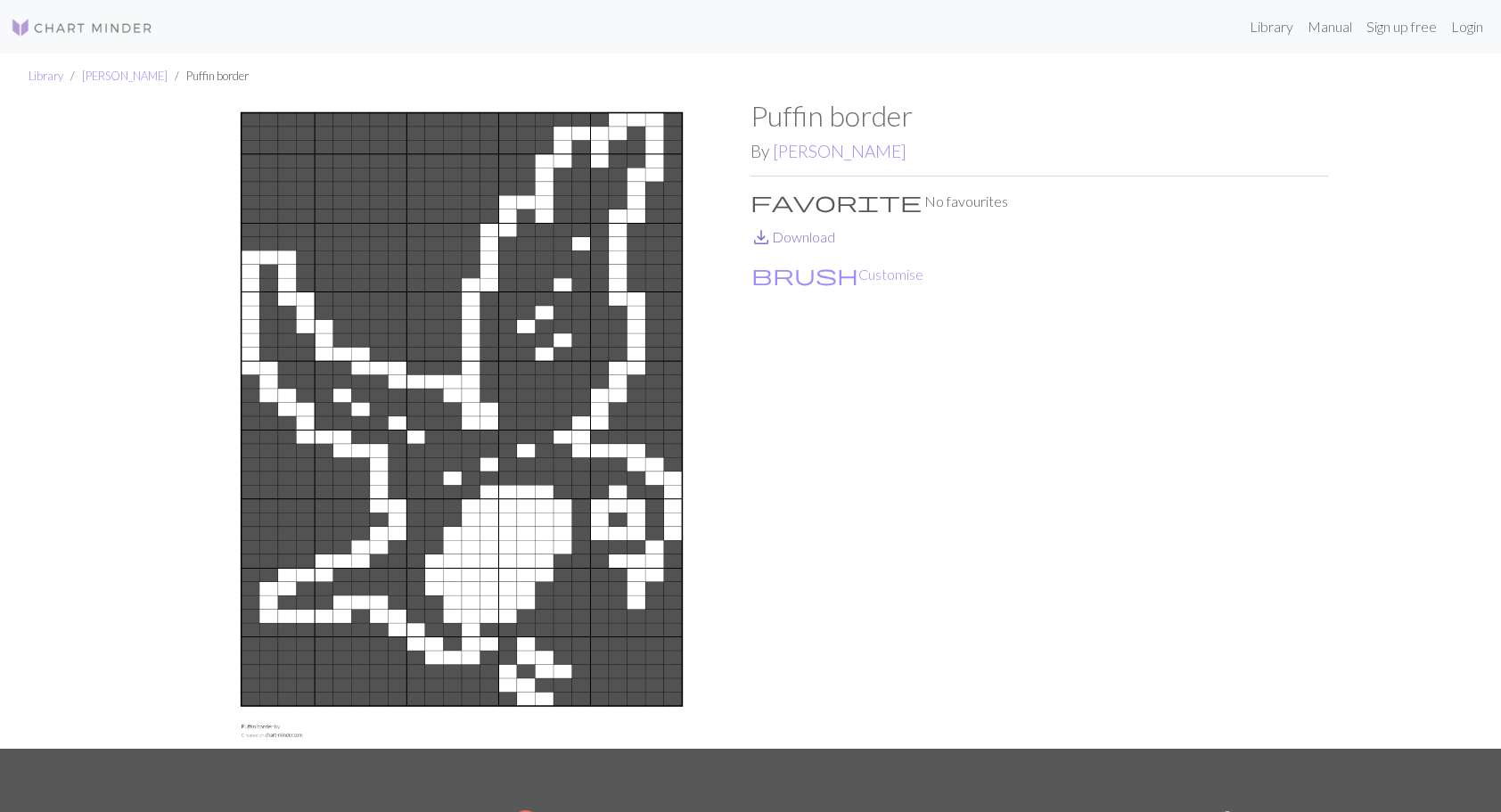
click at [799, 238] on link "save_alt Download" at bounding box center [792, 236] width 85 height 17
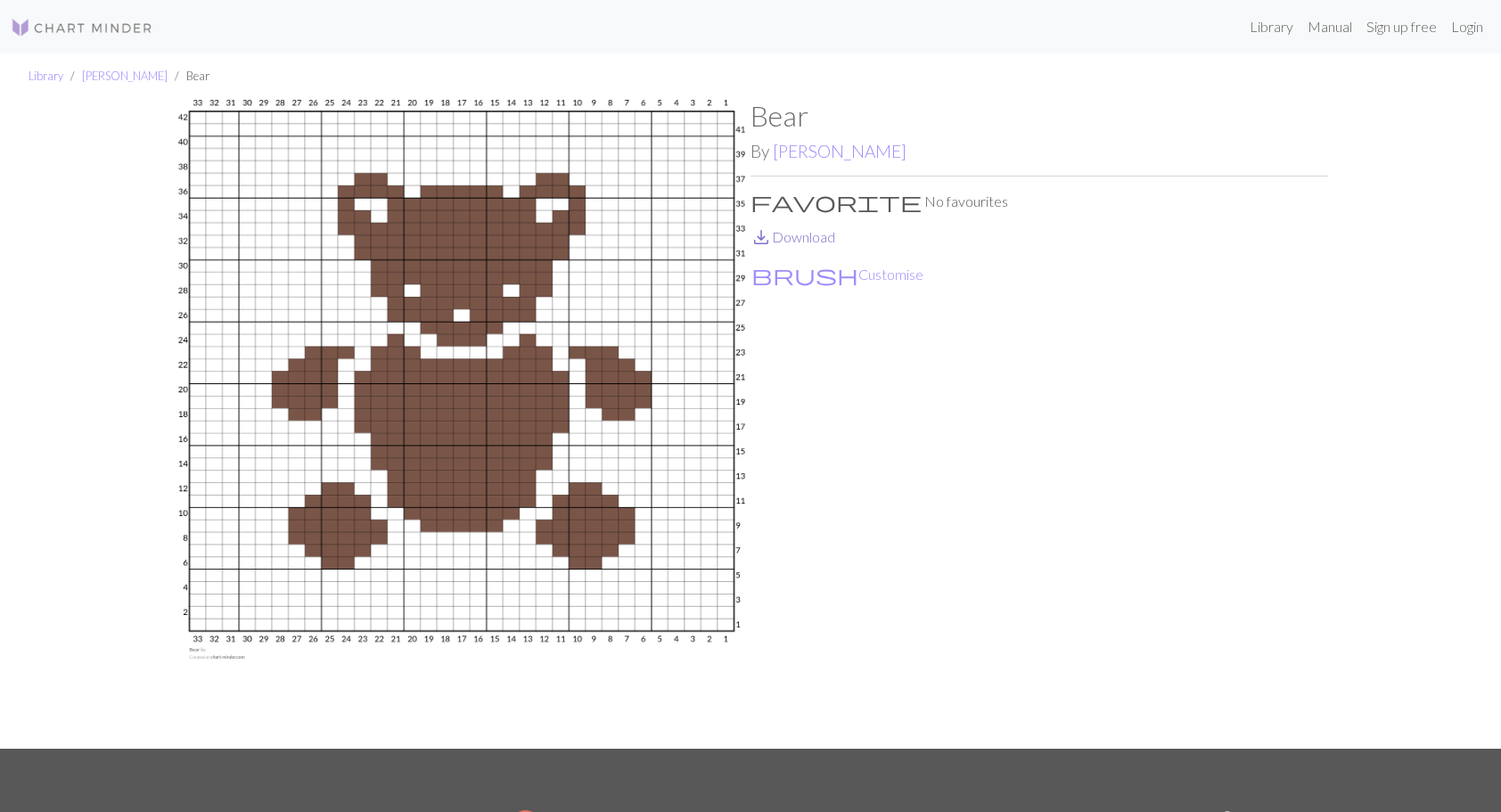
click at [792, 237] on link "save_alt Download" at bounding box center [792, 236] width 85 height 17
click at [810, 240] on link "save_alt Download" at bounding box center [792, 236] width 85 height 17
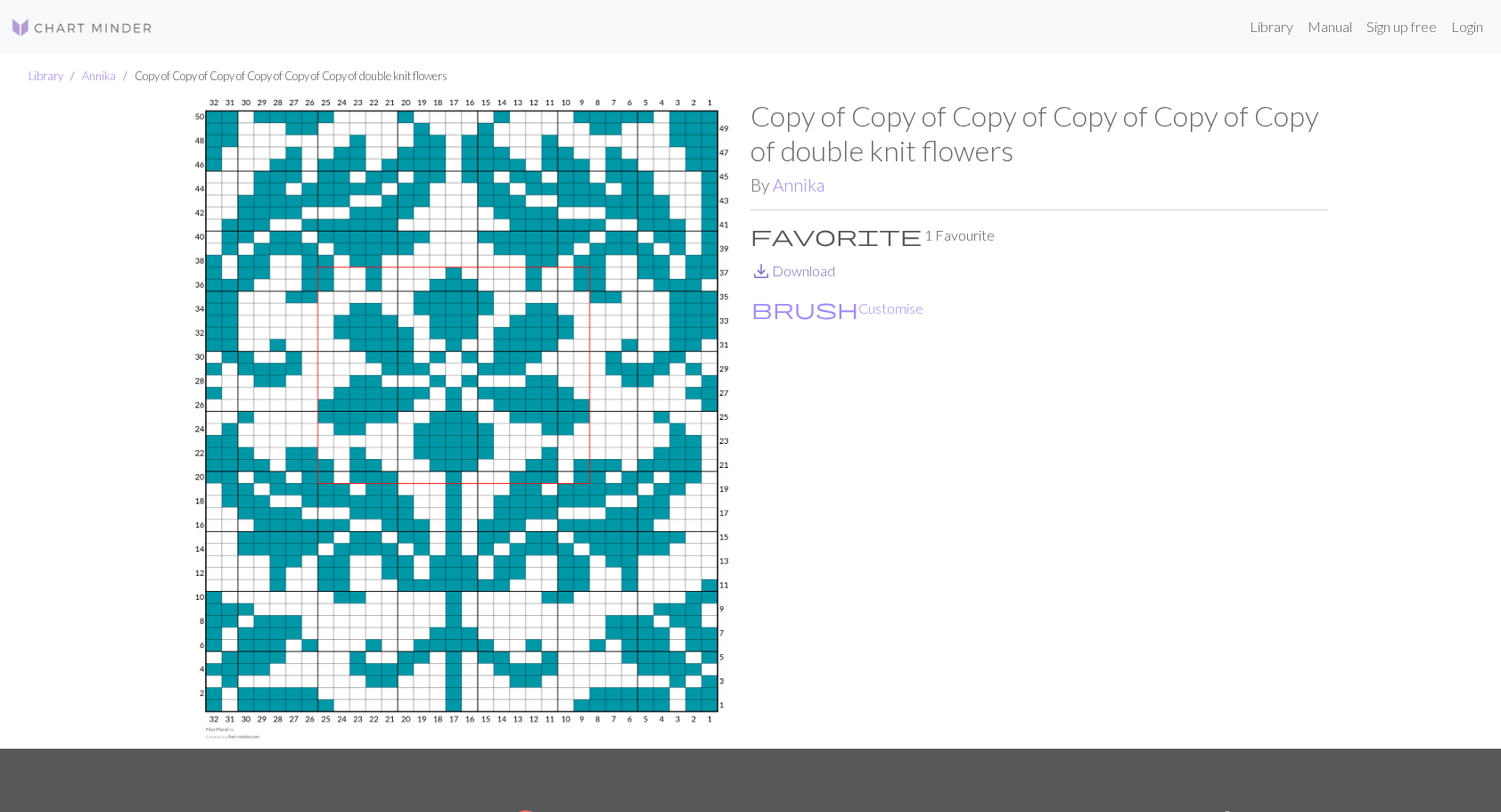
click at [801, 272] on link "save_alt Download" at bounding box center [792, 270] width 85 height 17
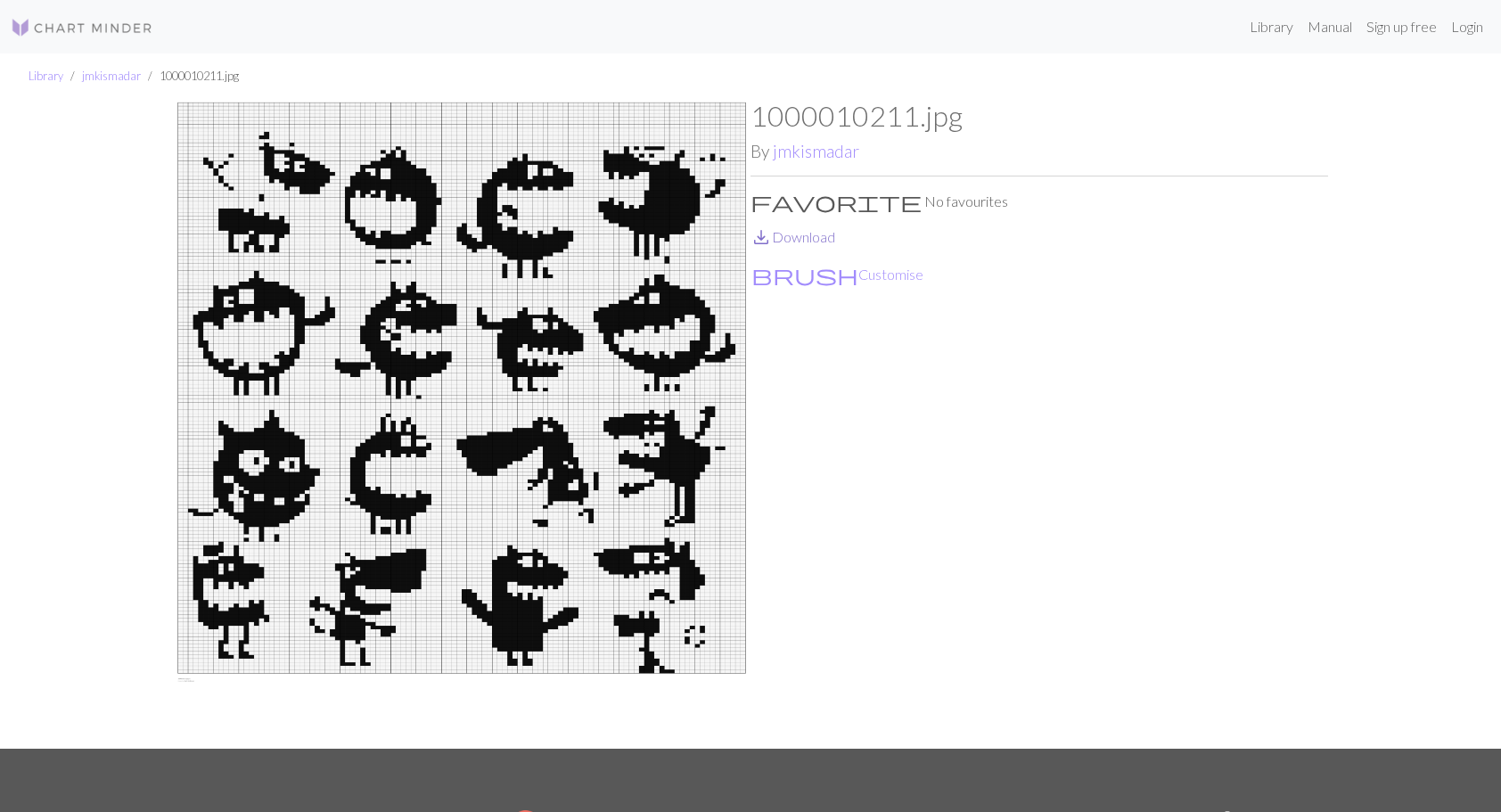
click at [811, 236] on link "save_alt Download" at bounding box center [792, 236] width 85 height 17
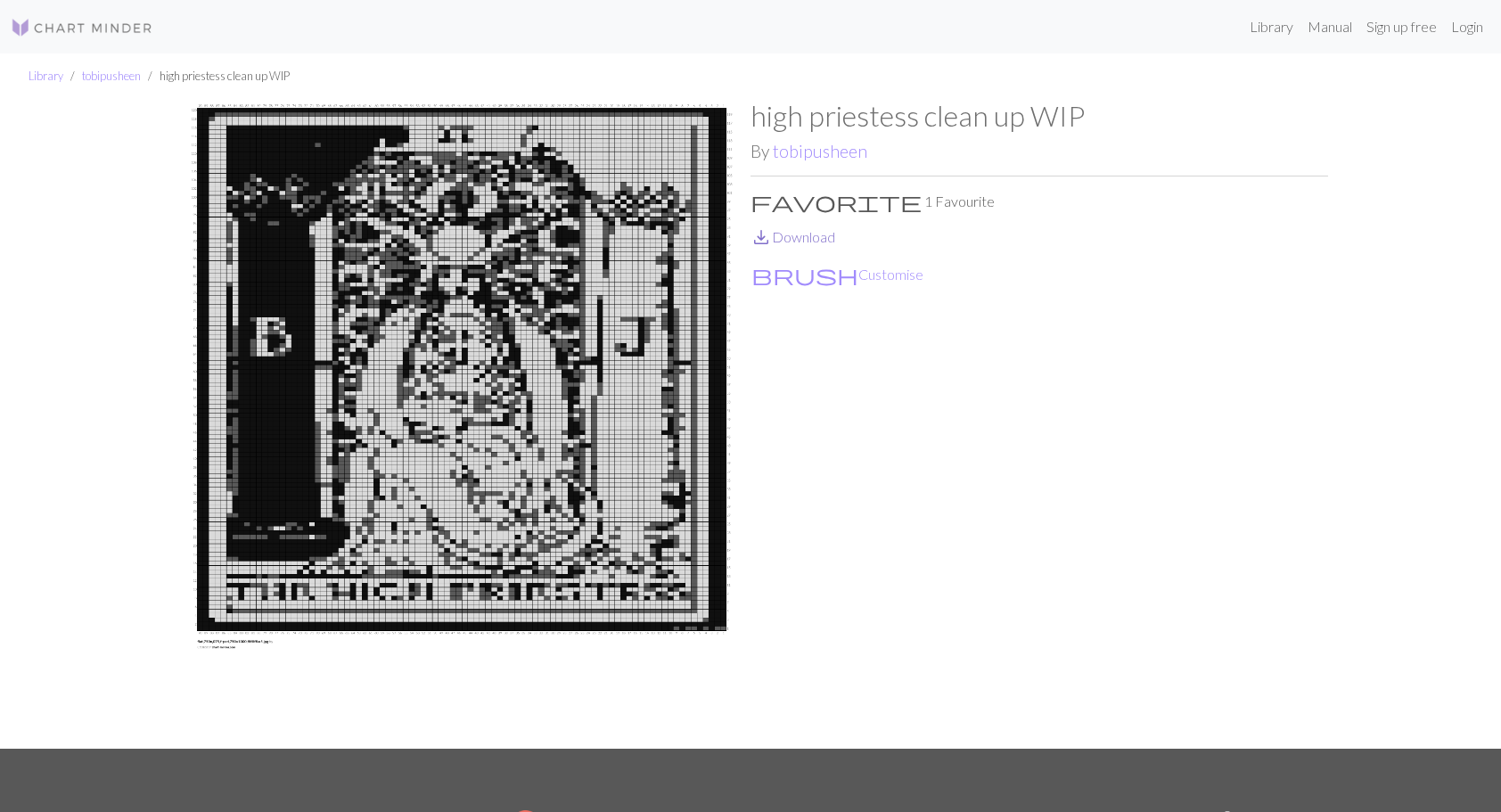
click at [795, 230] on link "save_alt Download" at bounding box center [792, 236] width 85 height 17
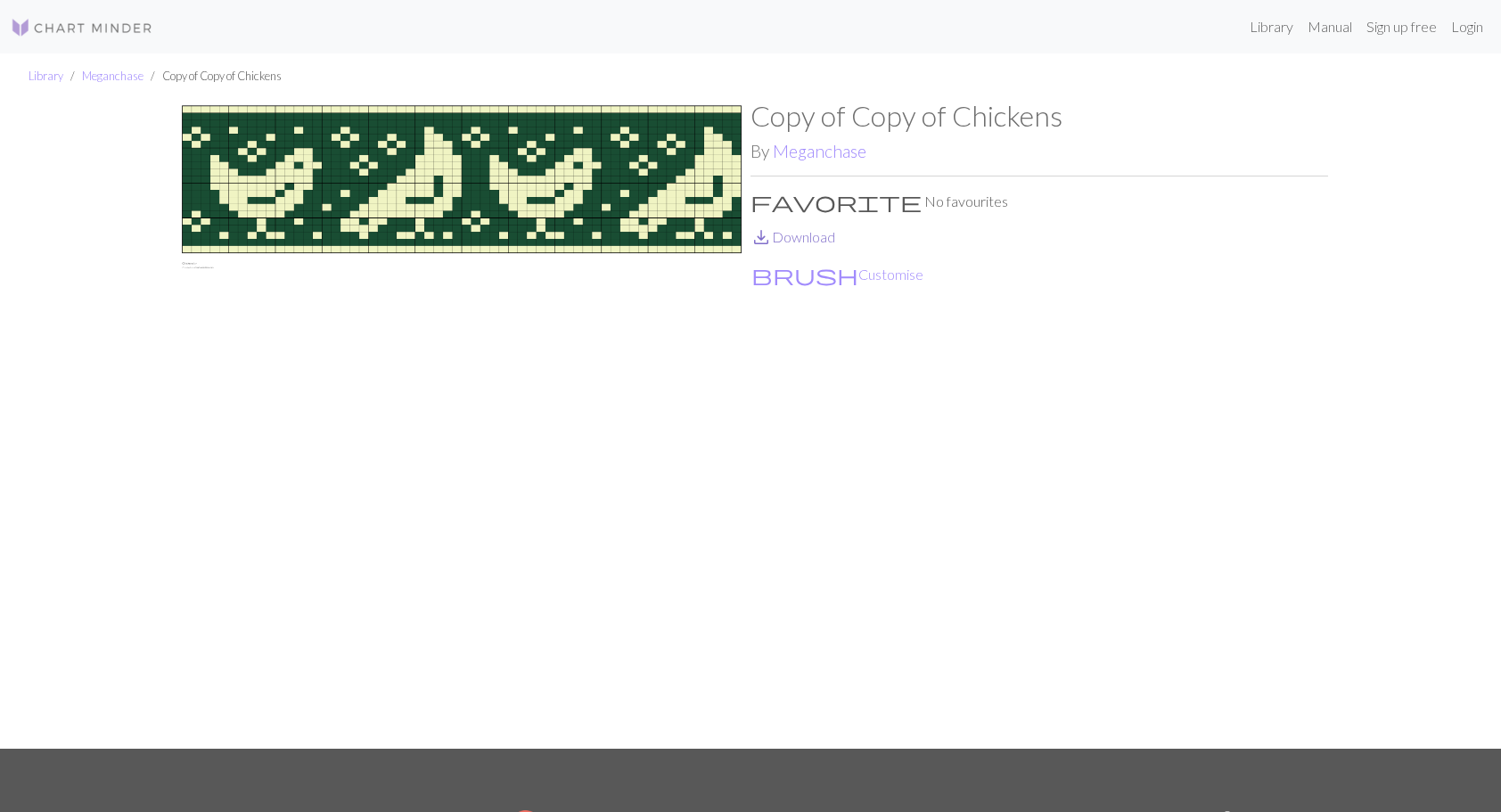
click at [824, 237] on link "save_alt Download" at bounding box center [792, 236] width 85 height 17
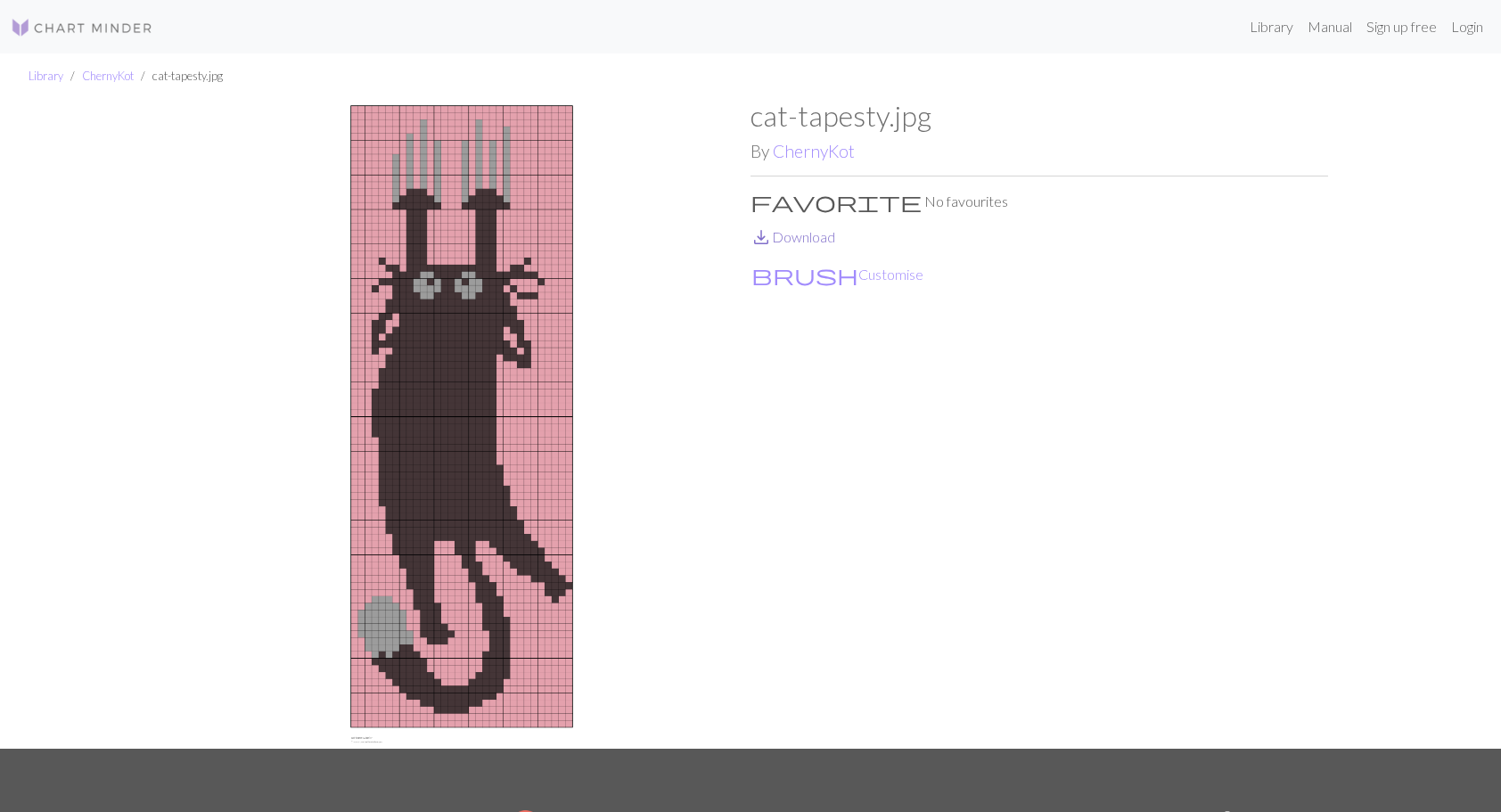
click at [823, 239] on link "save_alt Download" at bounding box center [792, 236] width 85 height 17
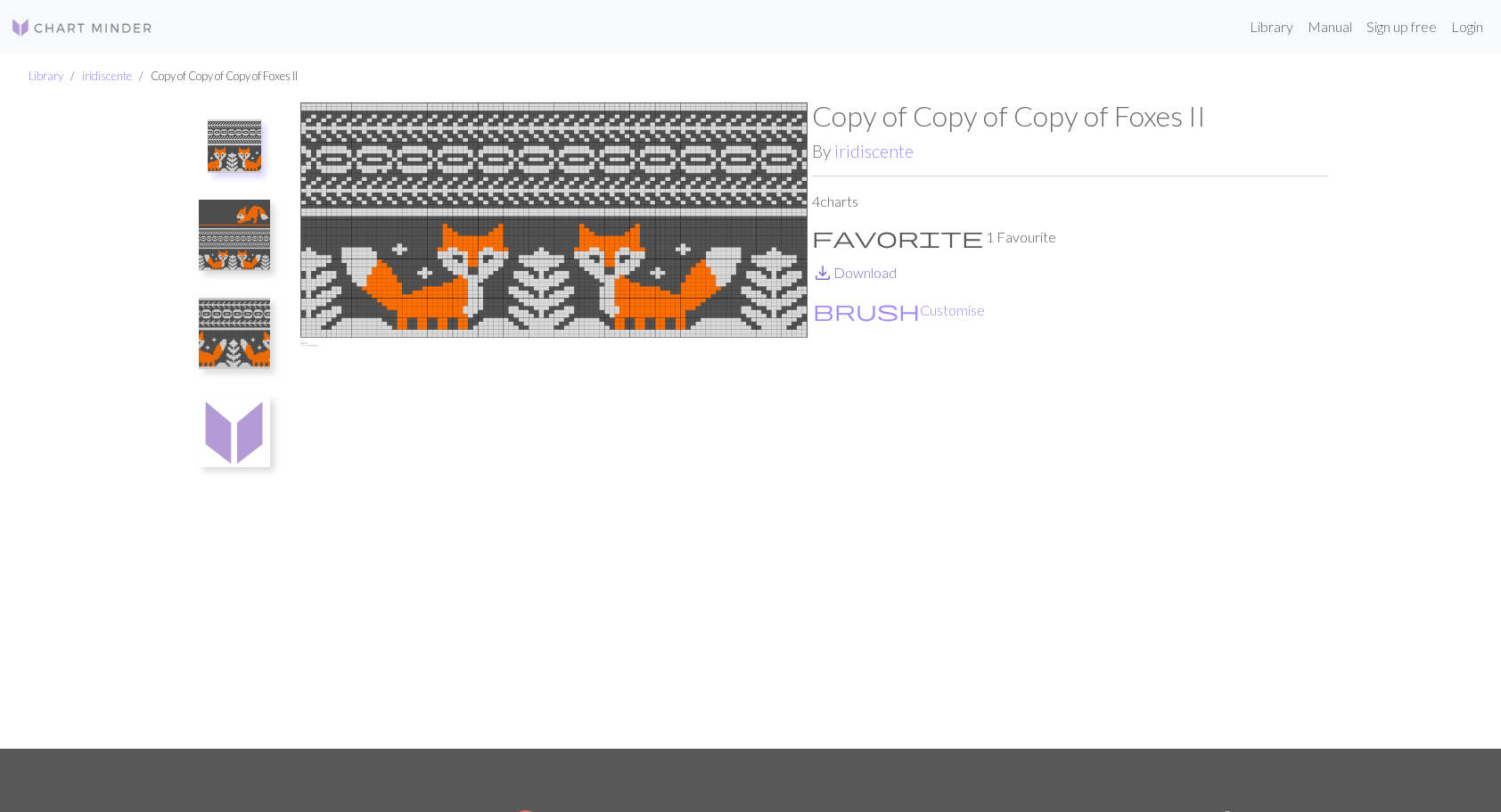
click at [858, 274] on link "save_alt Download" at bounding box center [855, 272] width 85 height 17
click at [232, 237] on img at bounding box center [234, 235] width 71 height 71
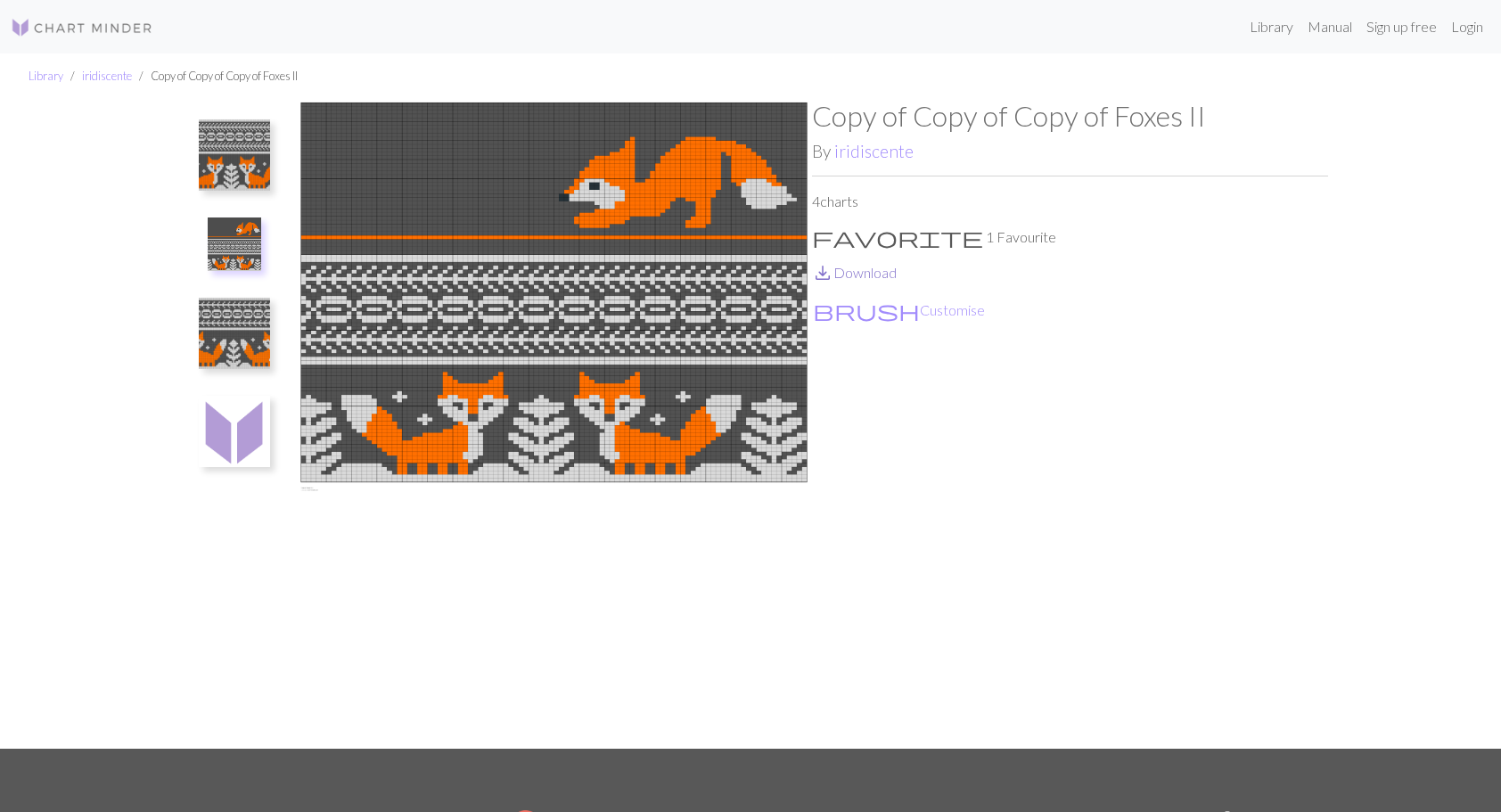
click at [867, 271] on link "save_alt Download" at bounding box center [855, 272] width 85 height 17
click at [241, 350] on img at bounding box center [234, 333] width 71 height 71
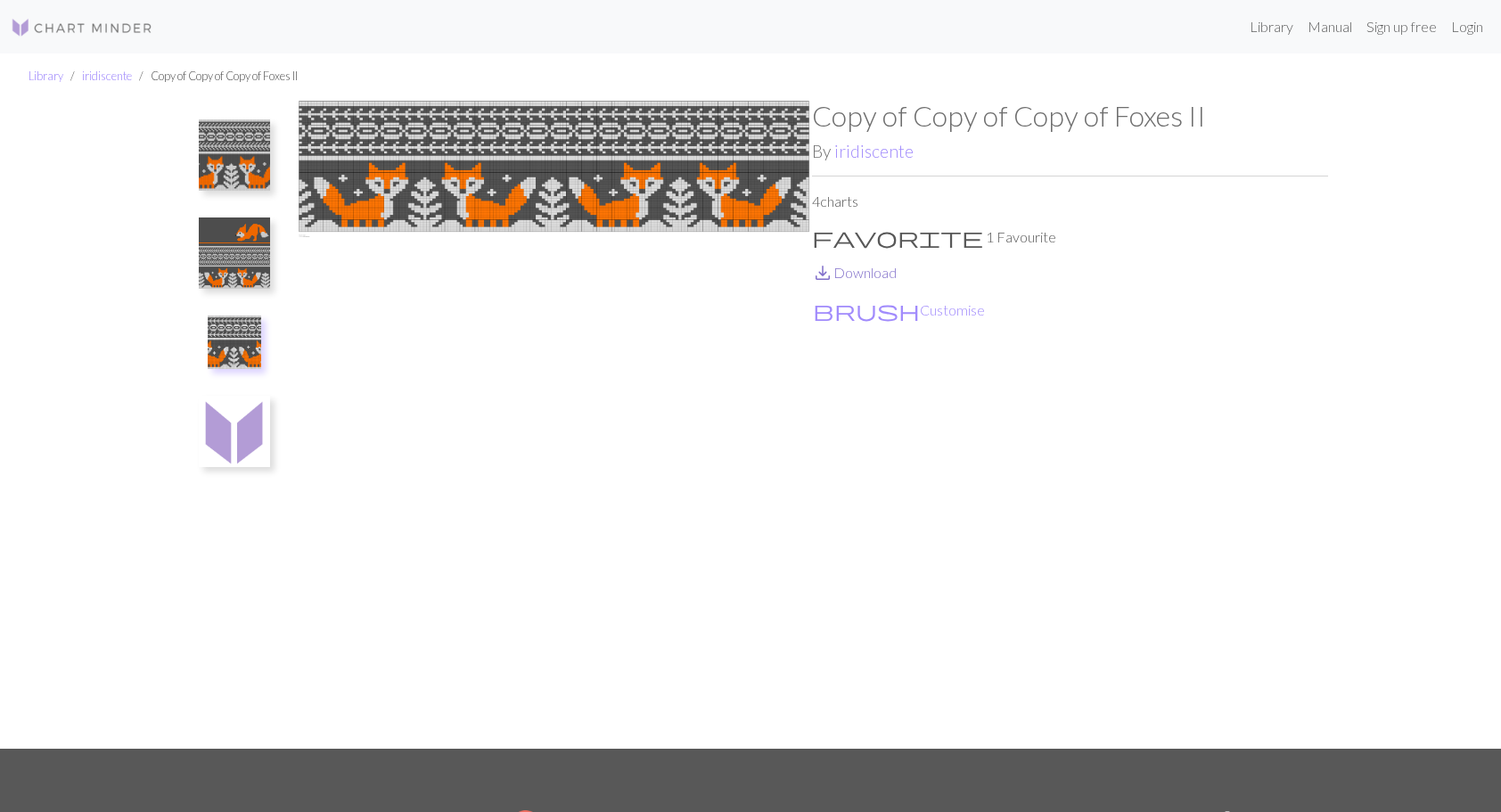
click at [858, 269] on link "save_alt Download" at bounding box center [855, 272] width 85 height 17
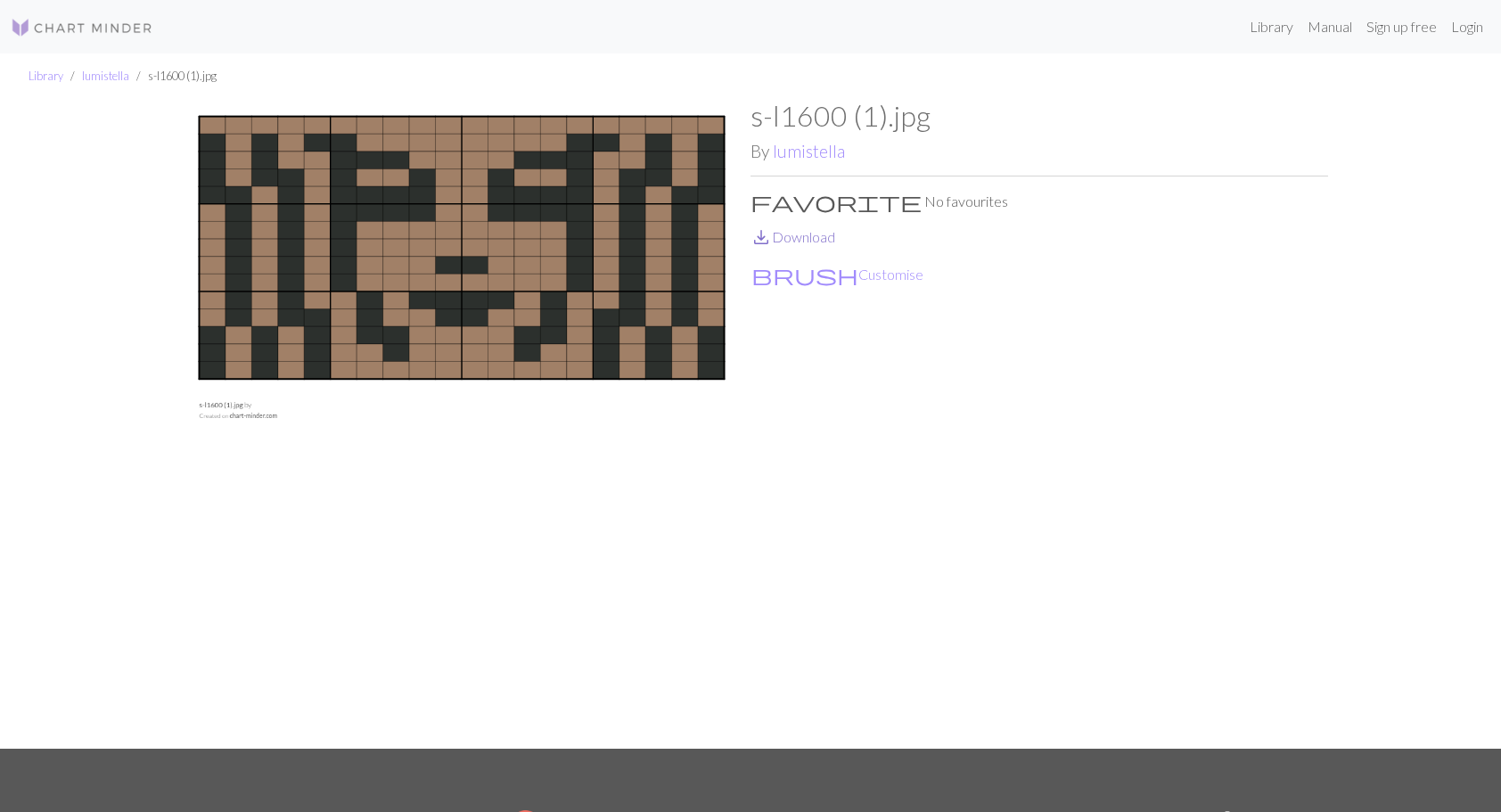
click at [795, 237] on link "save_alt Download" at bounding box center [792, 236] width 85 height 17
